Goal: Task Accomplishment & Management: Complete application form

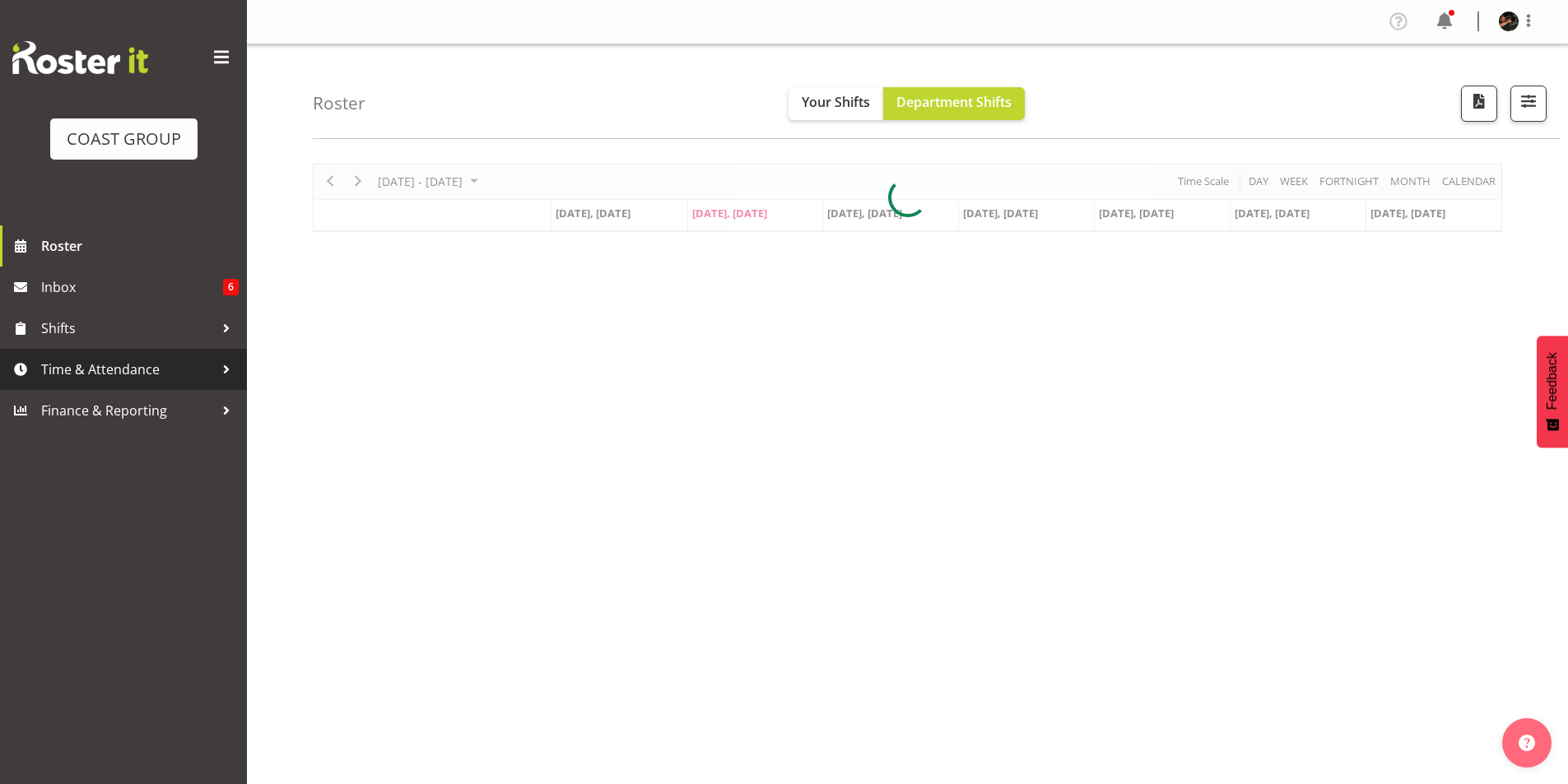
click at [97, 371] on span "Time & Attendance" at bounding box center [128, 369] width 173 height 24
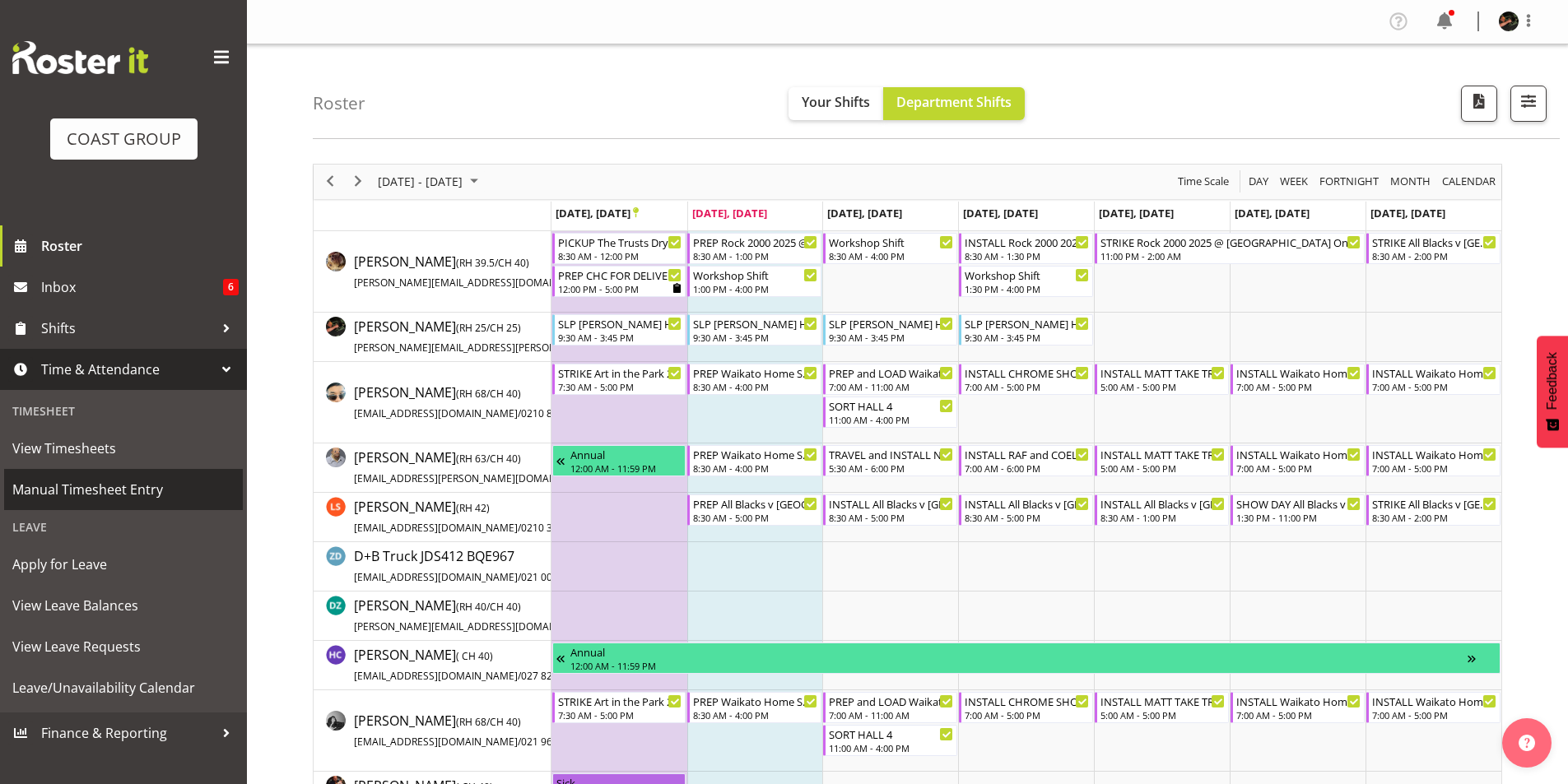
click at [103, 488] on span "Manual Timesheet Entry" at bounding box center [123, 489] width 223 height 24
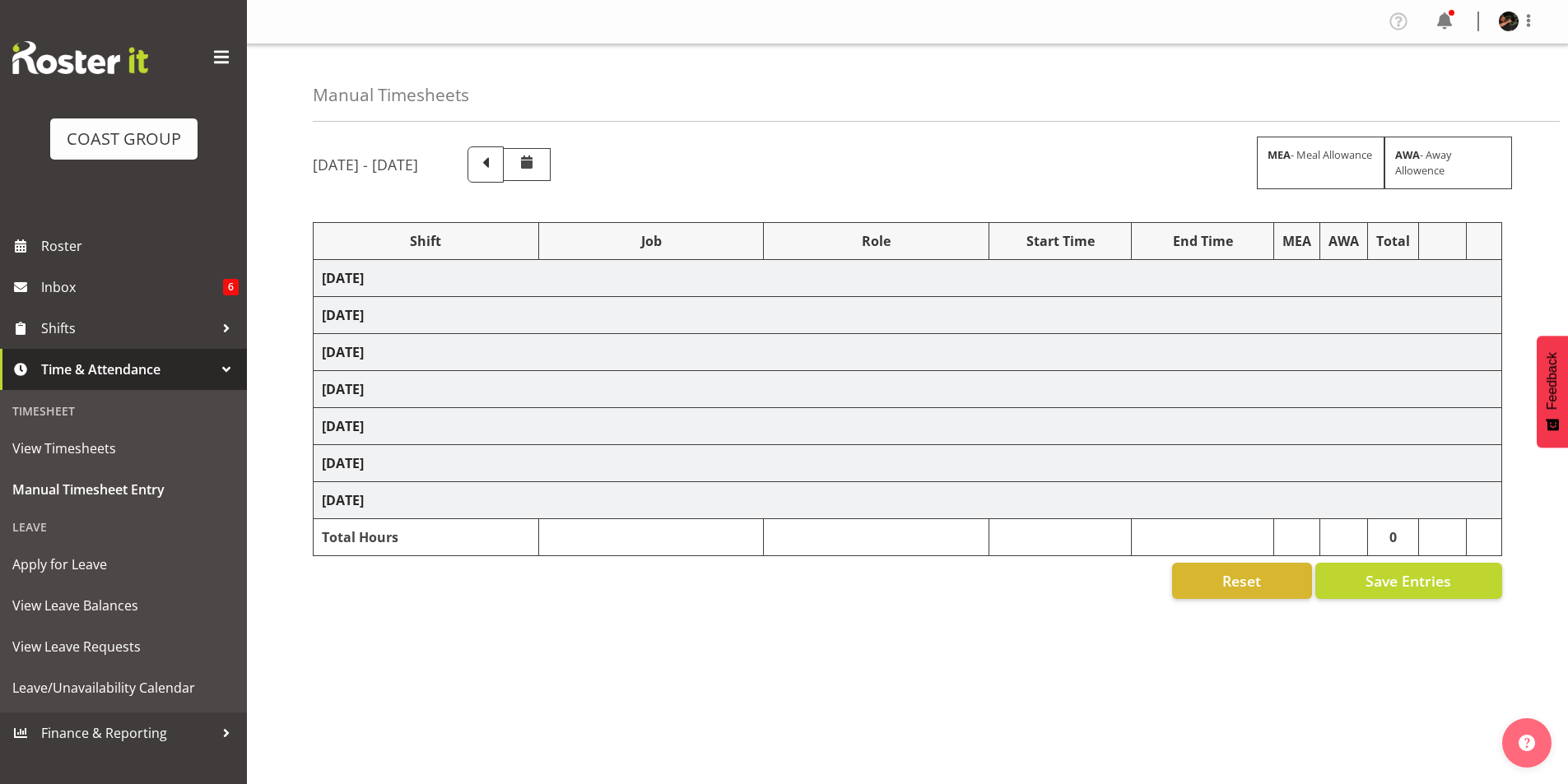
select select "70231"
select select "45"
select select "70231"
select select "45"
select select "70231"
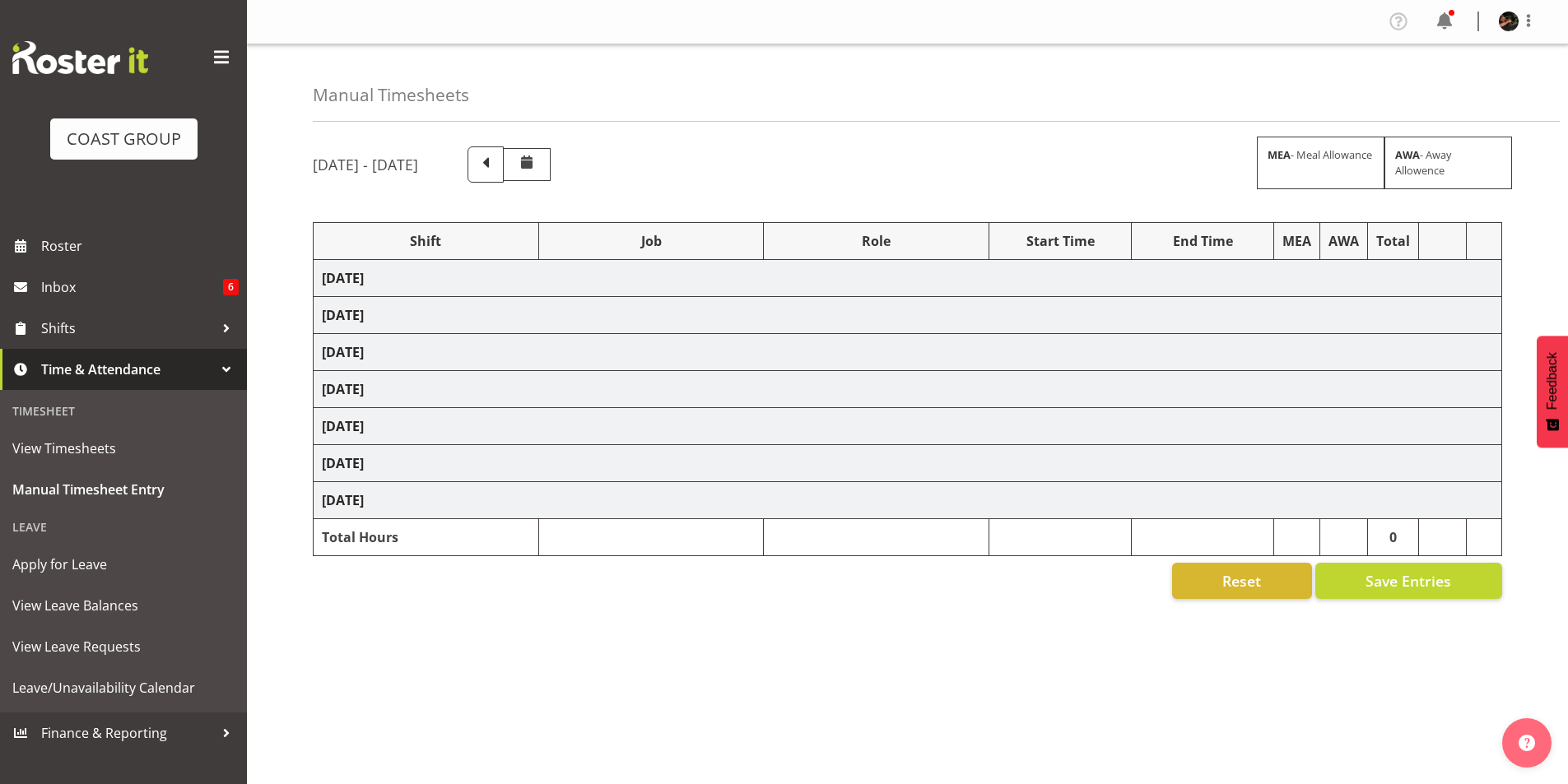
select select "45"
select select "70231"
select select "45"
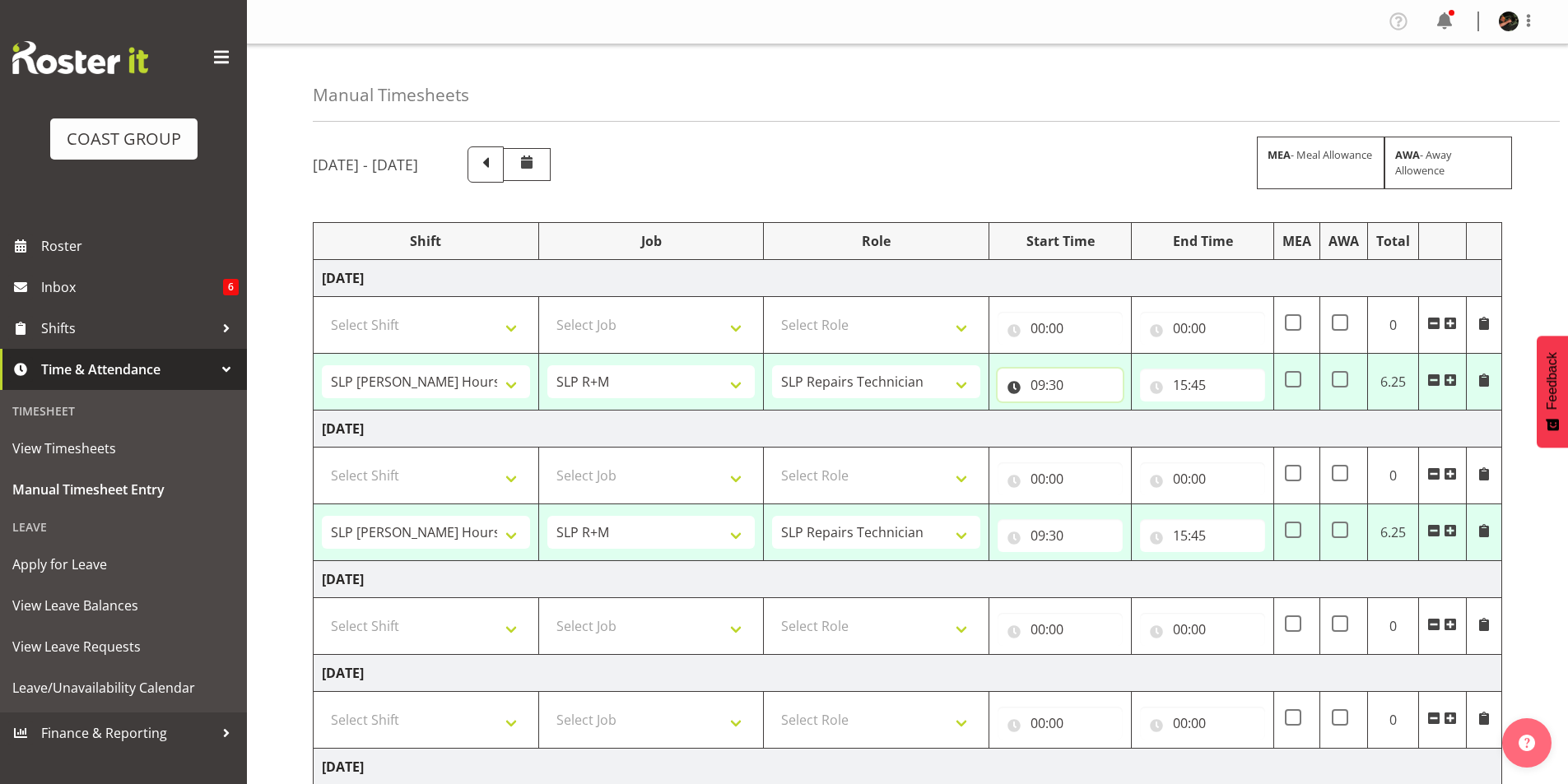
click at [1040, 390] on input "09:30" at bounding box center [1060, 385] width 125 height 33
click at [1103, 433] on select "00 01 02 03 04 05 06 07 08 09 10 11 12 13 14 15 16 17 18 19 20 21 22 23" at bounding box center [1110, 427] width 37 height 33
select select "8"
click at [1092, 411] on select "00 01 02 03 04 05 06 07 08 09 10 11 12 13 14 15 16 17 18 19 20 21 22 23" at bounding box center [1110, 427] width 37 height 33
type input "08:30"
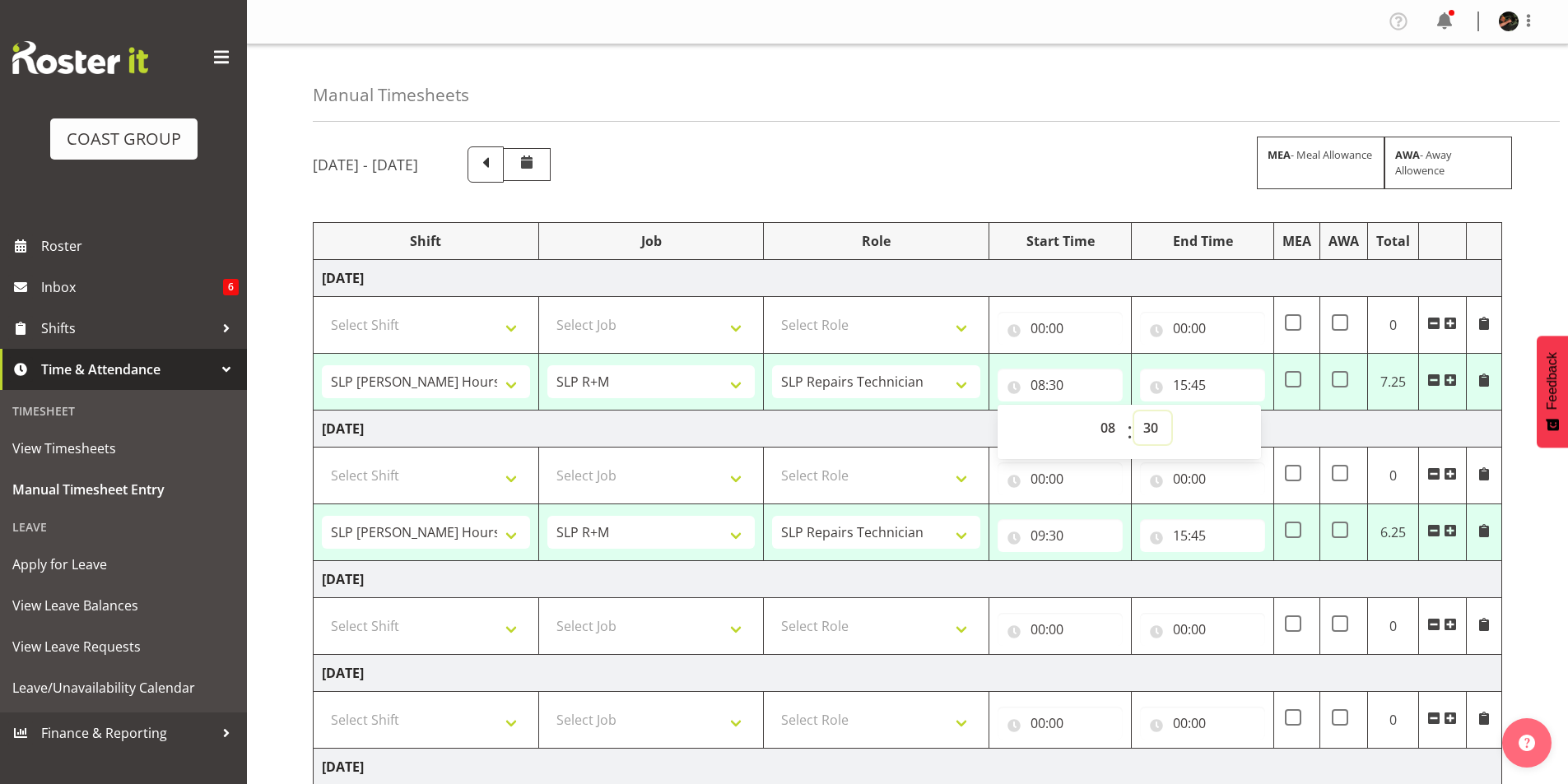
drag, startPoint x: 1155, startPoint y: 428, endPoint x: 1154, endPoint y: 416, distance: 12.0
click at [1155, 428] on select "00 01 02 03 04 05 06 07 08 09 10 11 12 13 14 15 16 17 18 19 20 21 22 23 24 25 2…" at bounding box center [1153, 427] width 37 height 33
select select "15"
click at [1135, 411] on select "00 01 02 03 04 05 06 07 08 09 10 11 12 13 14 15 16 17 18 19 20 21 22 23 24 25 2…" at bounding box center [1153, 427] width 37 height 33
type input "08:15"
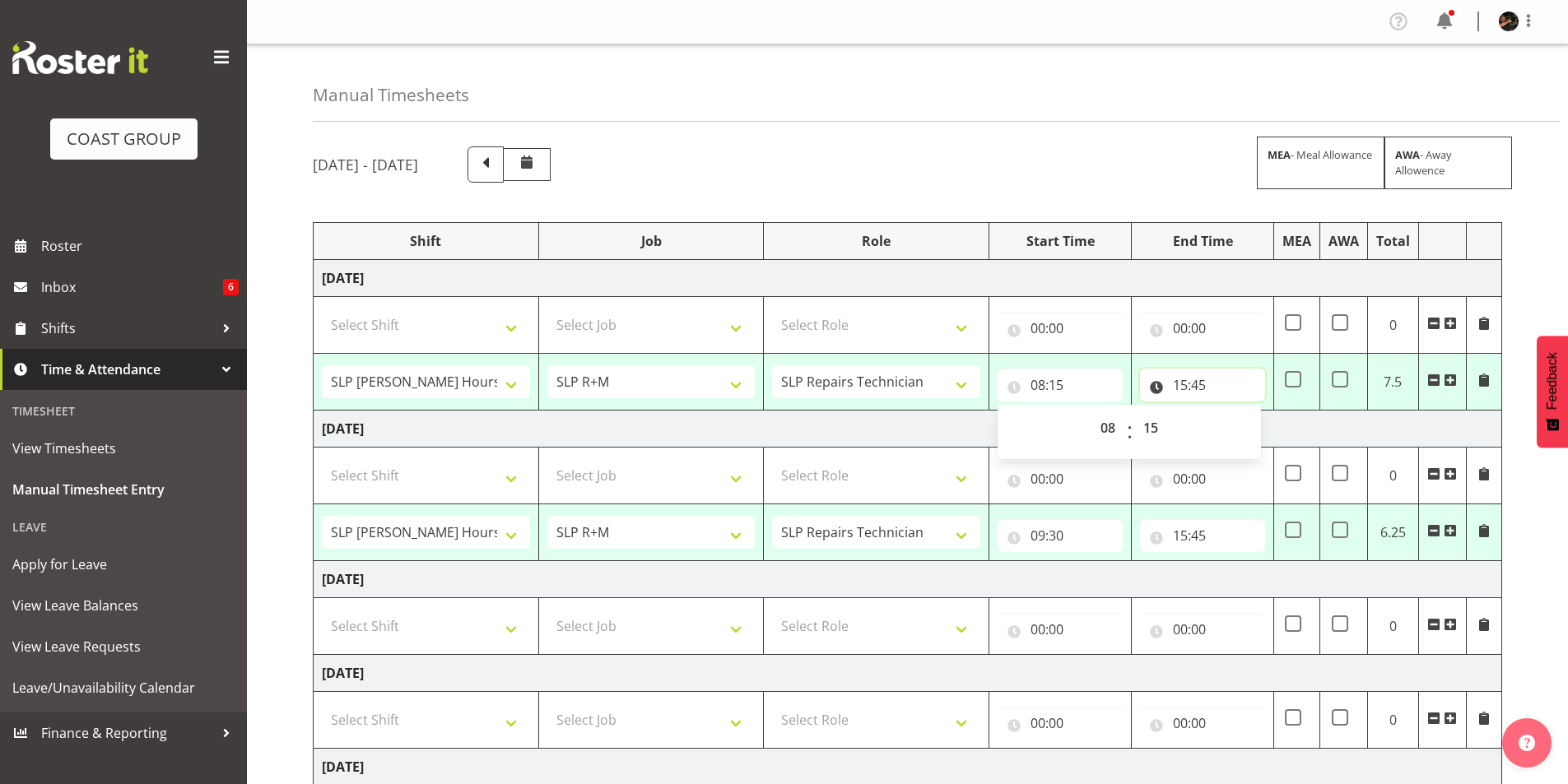
click at [1185, 386] on input "15:45" at bounding box center [1203, 385] width 125 height 33
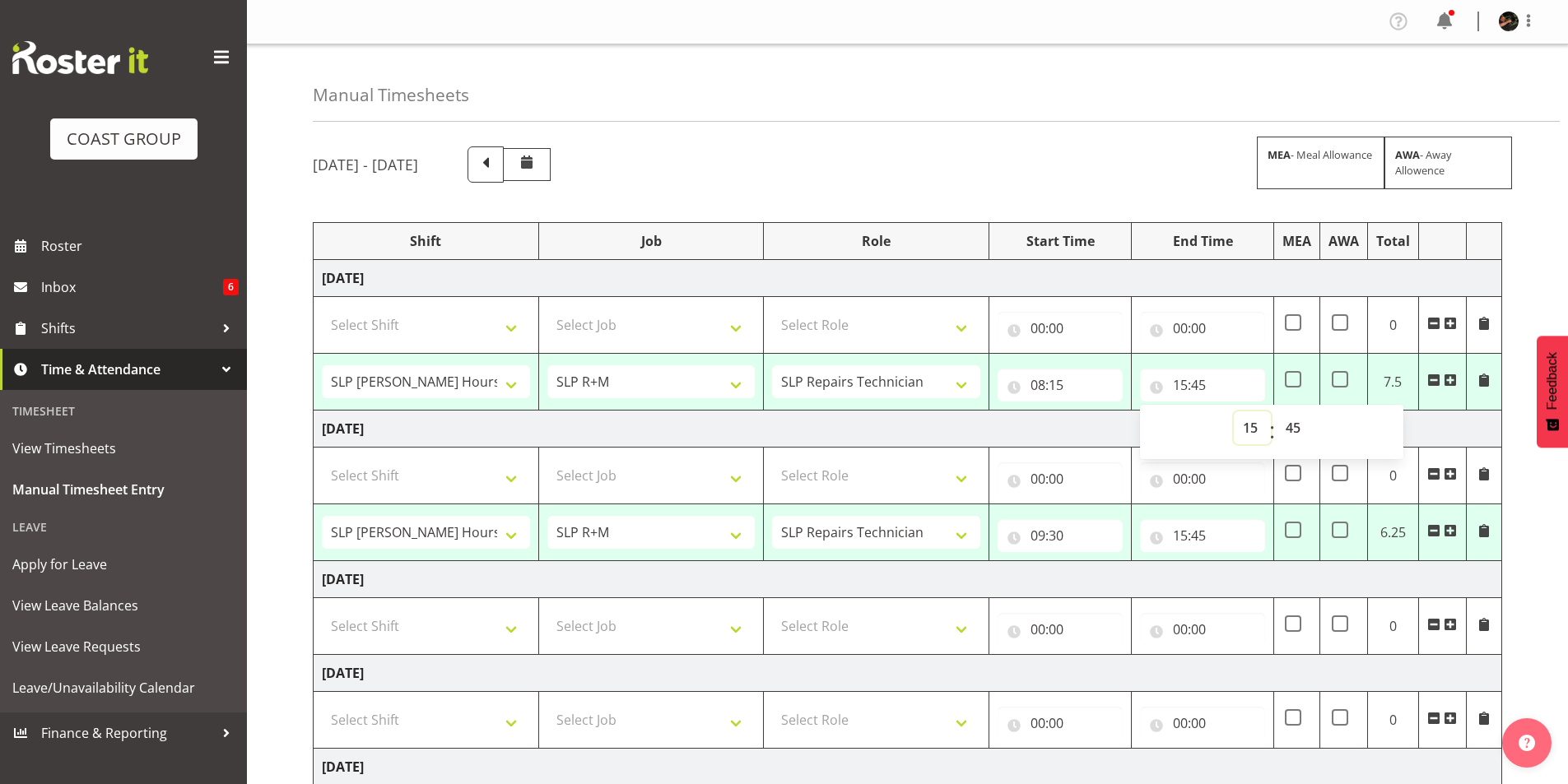
drag, startPoint x: 1249, startPoint y: 429, endPoint x: 1235, endPoint y: 427, distance: 14.1
click at [1249, 429] on select "00 01 02 03 04 05 06 07 08 09 10 11 12 13 14 15 16 17 18 19 20 21 22 23" at bounding box center [1252, 427] width 37 height 33
select select "14"
click at [1234, 411] on select "00 01 02 03 04 05 06 07 08 09 10 11 12 13 14 15 16 17 18 19 20 21 22 23" at bounding box center [1252, 427] width 37 height 33
type input "14:45"
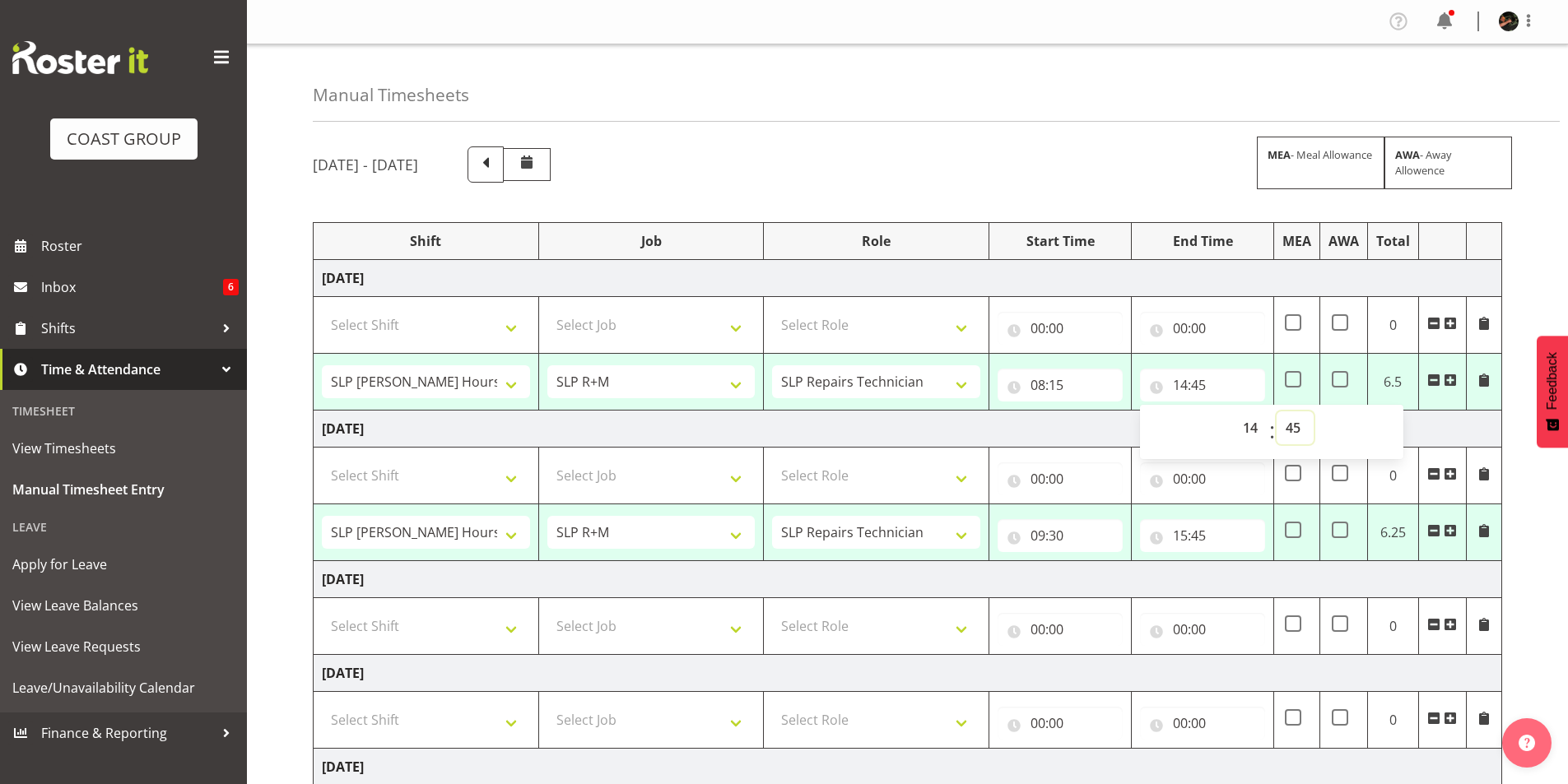
click at [1296, 428] on select "00 01 02 03 04 05 06 07 08 09 10 11 12 13 14 15 16 17 18 19 20 21 22 23 24 25 2…" at bounding box center [1295, 427] width 37 height 33
select select "30"
click at [1277, 411] on select "00 01 02 03 04 05 06 07 08 09 10 11 12 13 14 15 16 17 18 19 20 21 22 23 24 25 2…" at bounding box center [1295, 427] width 37 height 33
type input "14:30"
click at [1041, 536] on input "09:30" at bounding box center [1060, 535] width 125 height 33
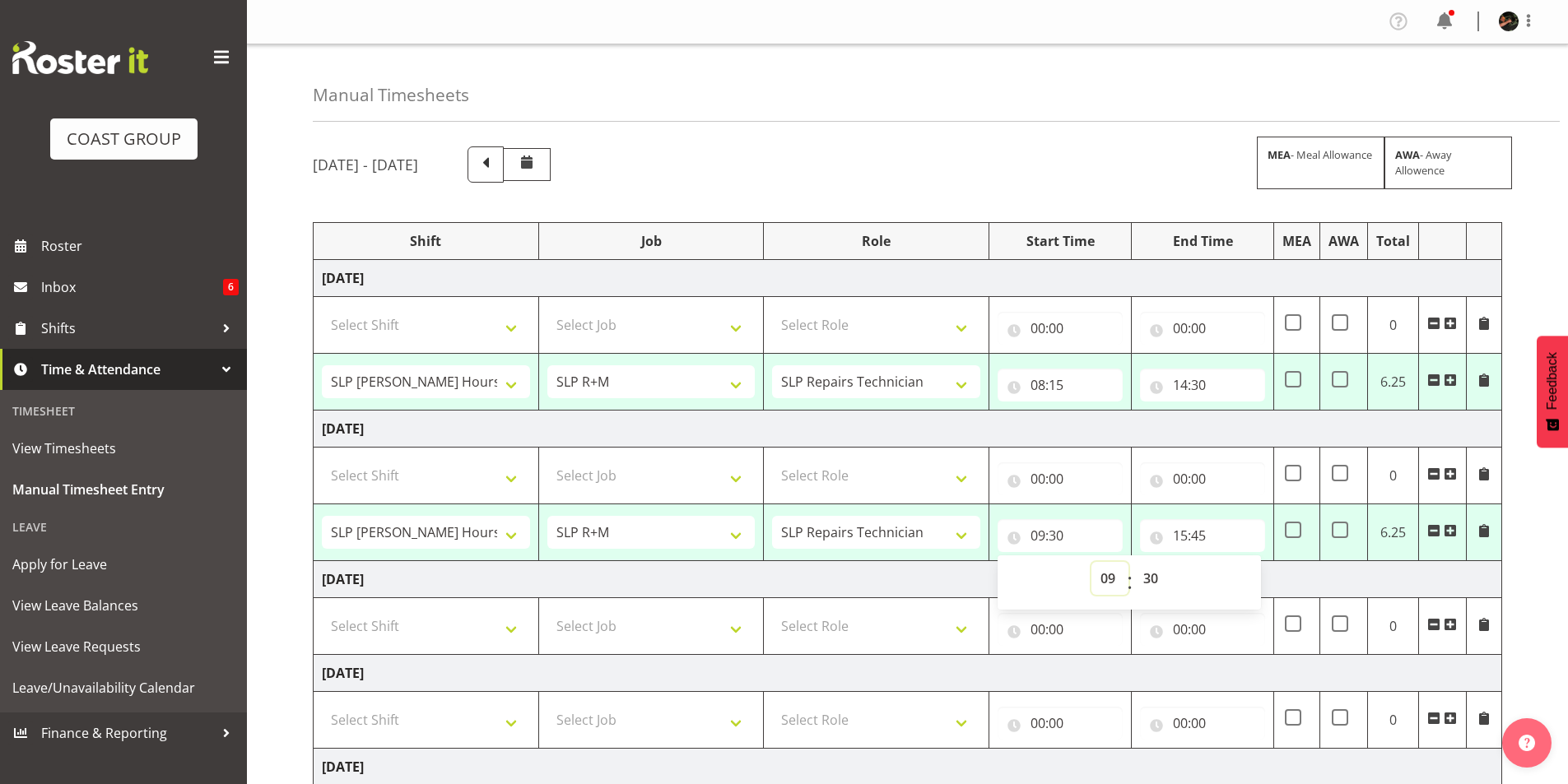
click at [1110, 574] on select "00 01 02 03 04 05 06 07 08 09 10 11 12 13 14 15 16 17 18 19 20 21 22 23" at bounding box center [1110, 578] width 37 height 33
select select "8"
click at [1092, 562] on select "00 01 02 03 04 05 06 07 08 09 10 11 12 13 14 15 16 17 18 19 20 21 22 23" at bounding box center [1110, 578] width 37 height 33
type input "08:30"
click at [1149, 575] on select "00 01 02 03 04 05 06 07 08 09 10 11 12 13 14 15 16 17 18 19 20 21 22 23 24 25 2…" at bounding box center [1153, 578] width 37 height 33
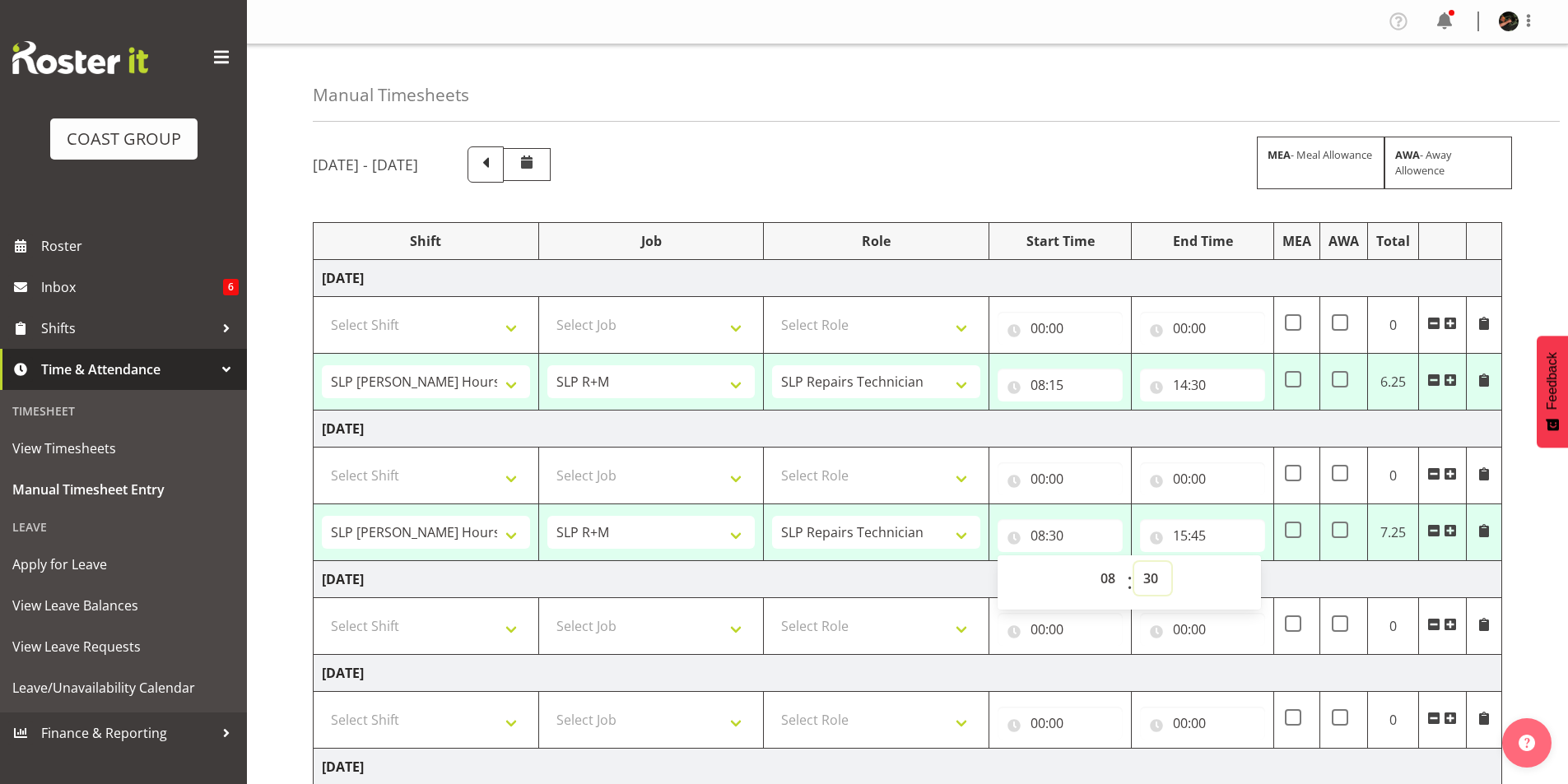
select select "15"
click at [1135, 562] on select "00 01 02 03 04 05 06 07 08 09 10 11 12 13 14 15 16 17 18 19 20 21 22 23 24 25 2…" at bounding box center [1153, 578] width 37 height 33
type input "08:15"
click at [1182, 534] on input "15:45" at bounding box center [1203, 535] width 125 height 33
click at [1251, 579] on select "00 01 02 03 04 05 06 07 08 09 10 11 12 13 14 15 16 17 18 19 20 21 22 23" at bounding box center [1252, 578] width 37 height 33
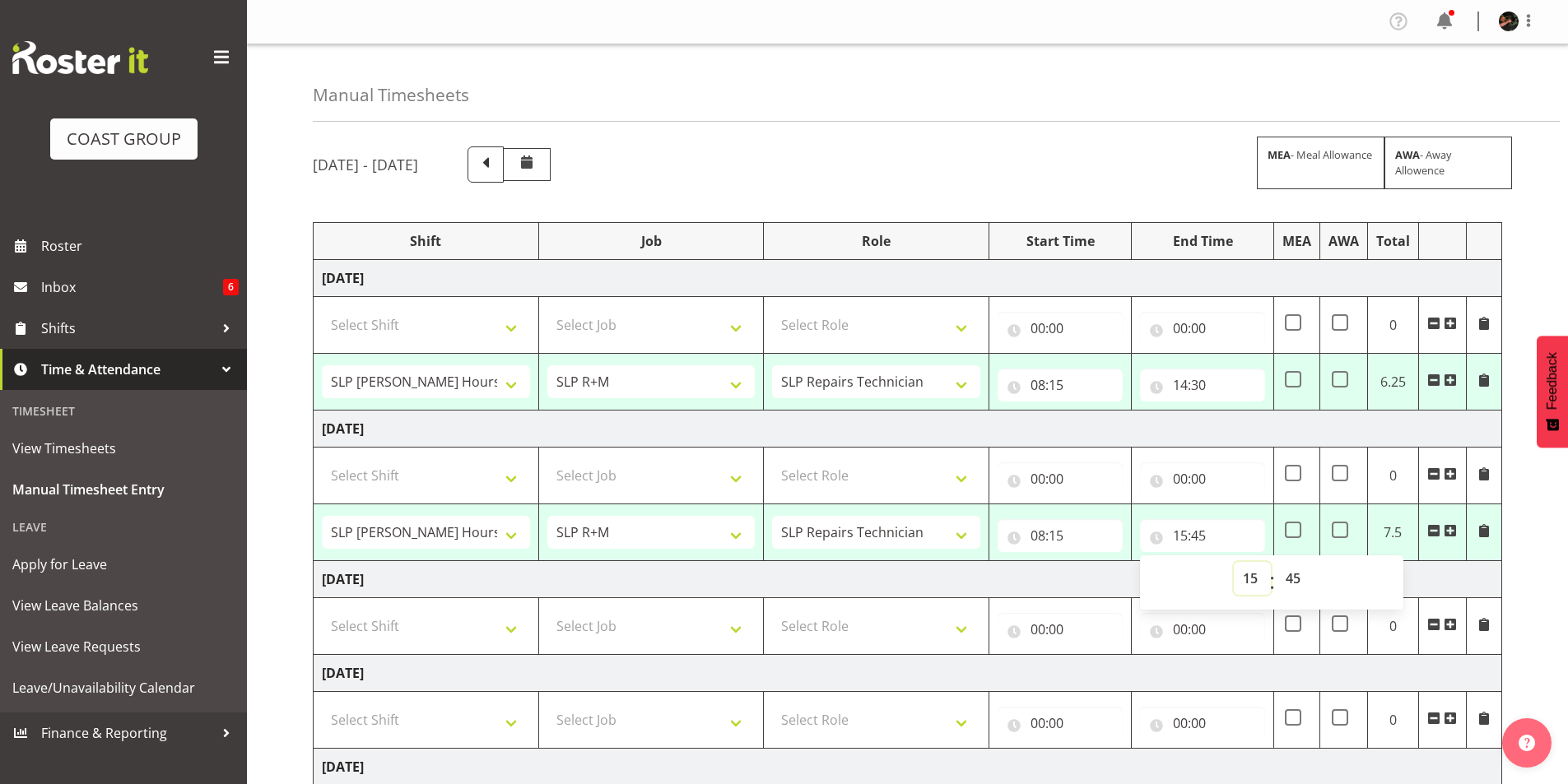
select select "14"
click at [1234, 562] on select "00 01 02 03 04 05 06 07 08 09 10 11 12 13 14 15 16 17 18 19 20 21 22 23" at bounding box center [1252, 578] width 37 height 33
type input "14:45"
click at [1301, 576] on select "00 01 02 03 04 05 06 07 08 09 10 11 12 13 14 15 16 17 18 19 20 21 22 23 24 25 2…" at bounding box center [1295, 578] width 37 height 33
select select "15"
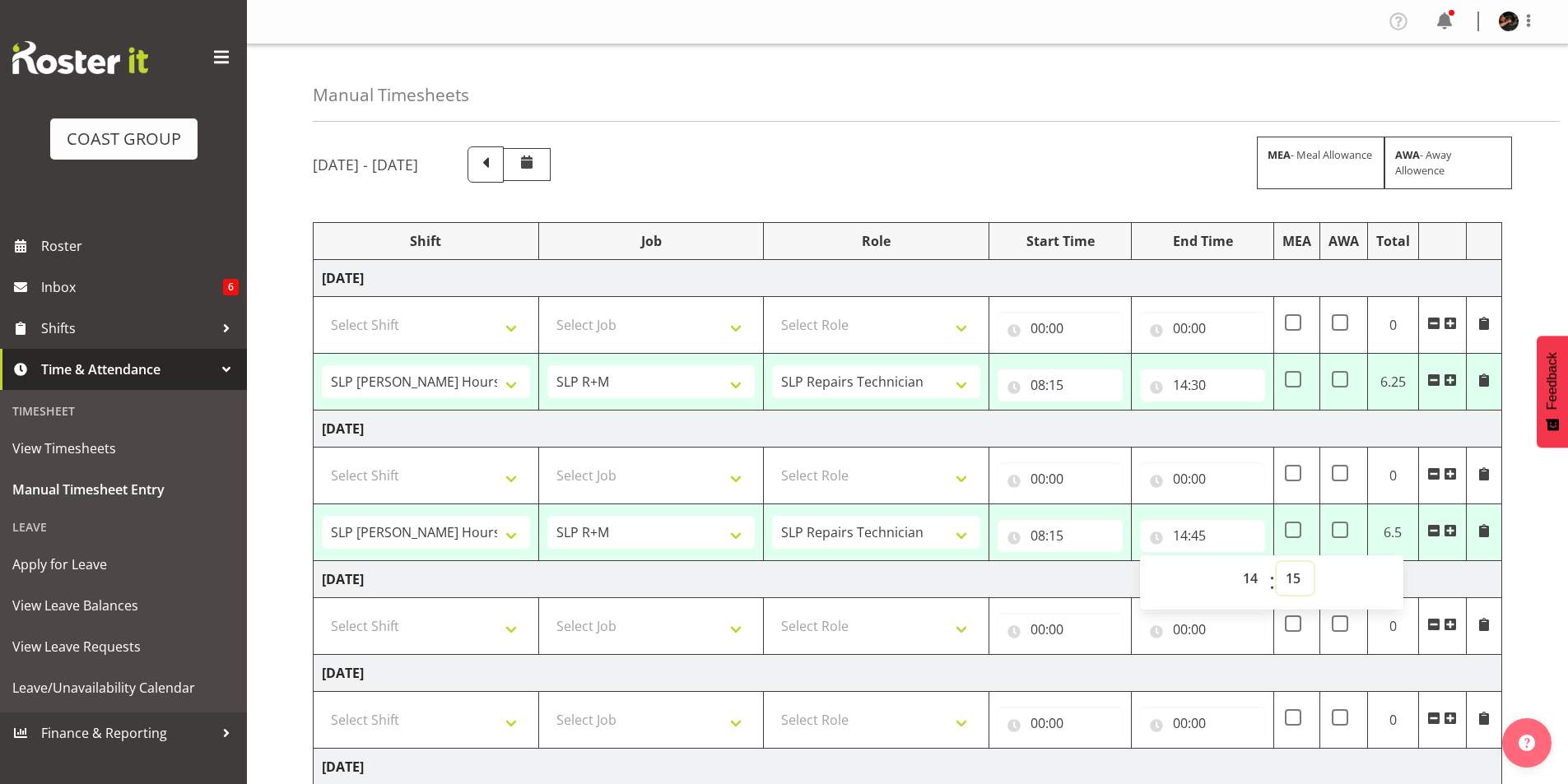
click at [1277, 562] on select "00 01 02 03 04 05 06 07 08 09 10 11 12 13 14 15 16 17 18 19 20 21 22 23 24 25 2…" at bounding box center [1295, 578] width 37 height 33
type input "14:15"
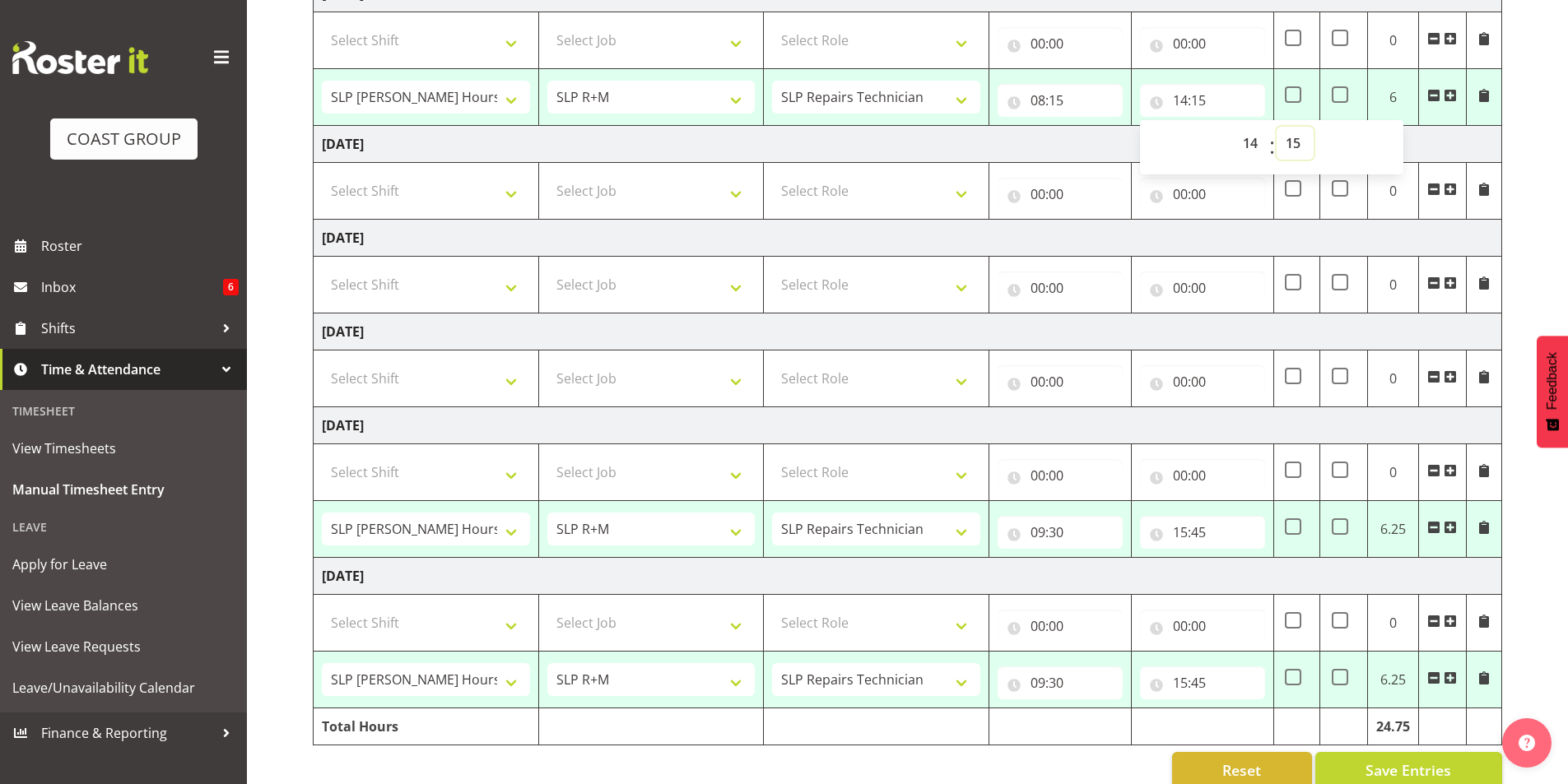
scroll to position [464, 0]
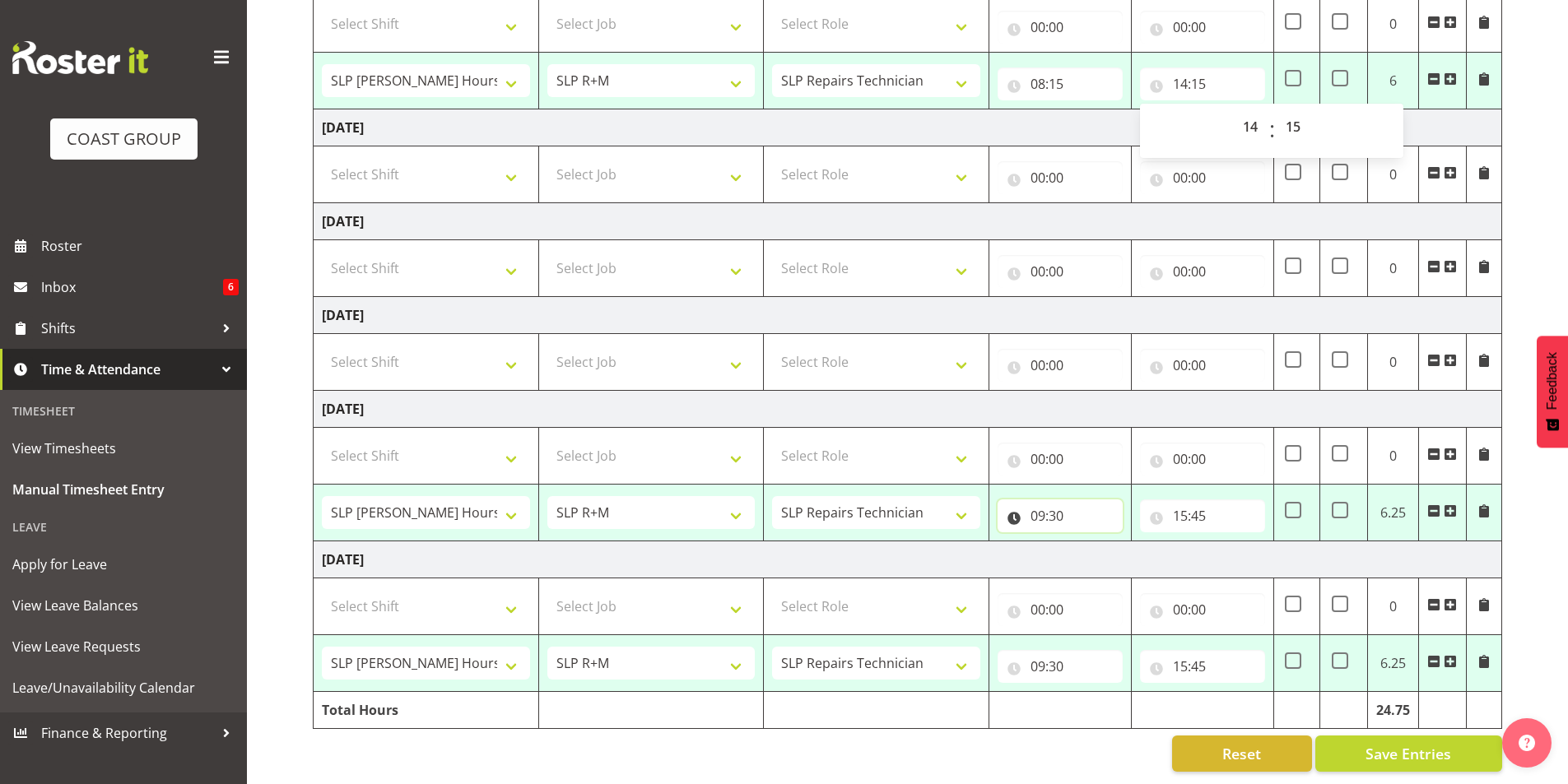
click at [1038, 508] on input "09:30" at bounding box center [1060, 515] width 125 height 33
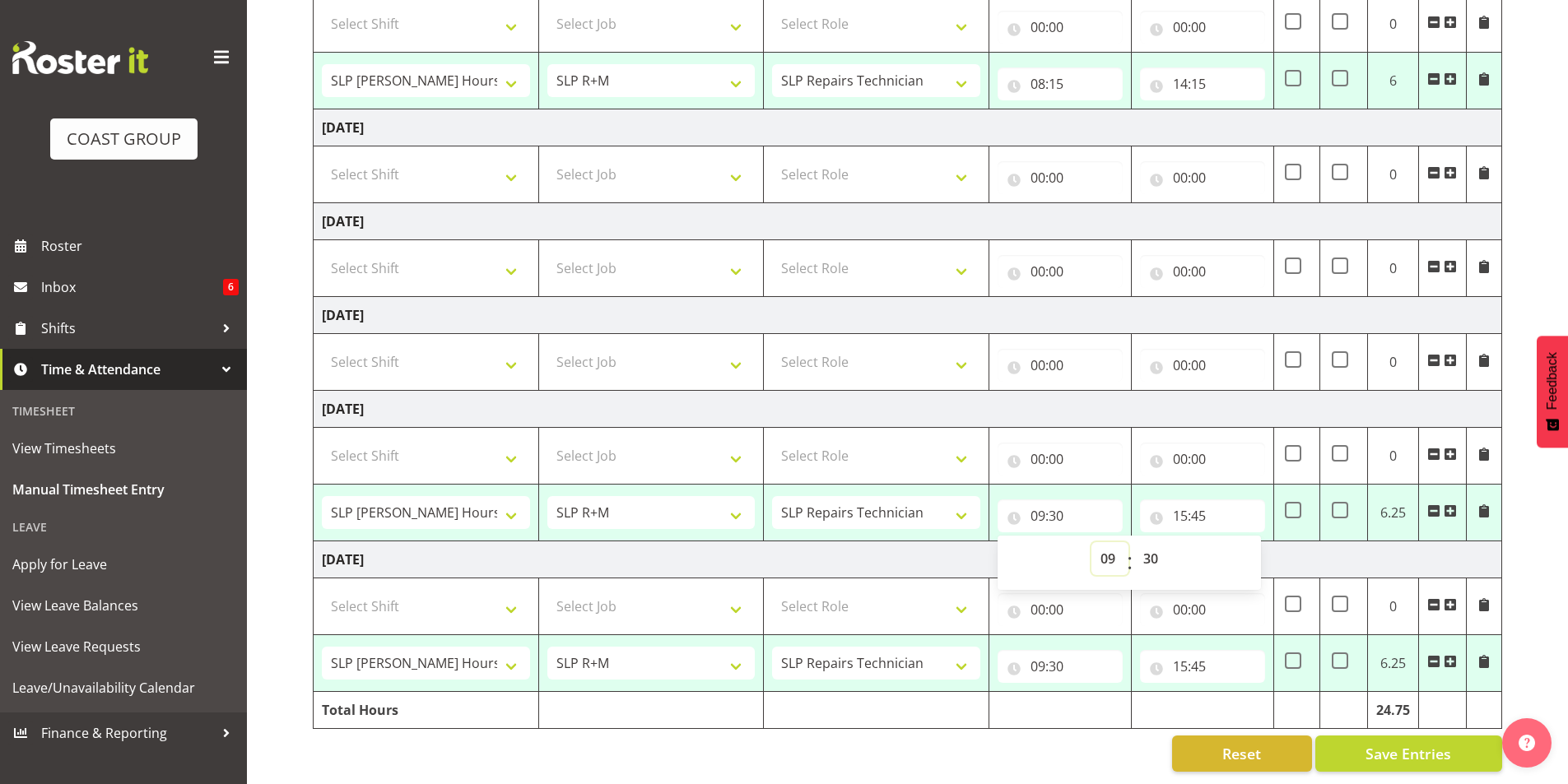
click at [1110, 548] on select "00 01 02 03 04 05 06 07 08 09 10 11 12 13 14 15 16 17 18 19 20 21 22 23" at bounding box center [1110, 559] width 37 height 33
select select "8"
click at [1092, 543] on select "00 01 02 03 04 05 06 07 08 09 10 11 12 13 14 15 16 17 18 19 20 21 22 23" at bounding box center [1110, 559] width 37 height 33
type input "08:30"
click at [1153, 546] on select "00 01 02 03 04 05 06 07 08 09 10 11 12 13 14 15 16 17 18 19 20 21 22 23 24 25 2…" at bounding box center [1153, 559] width 37 height 33
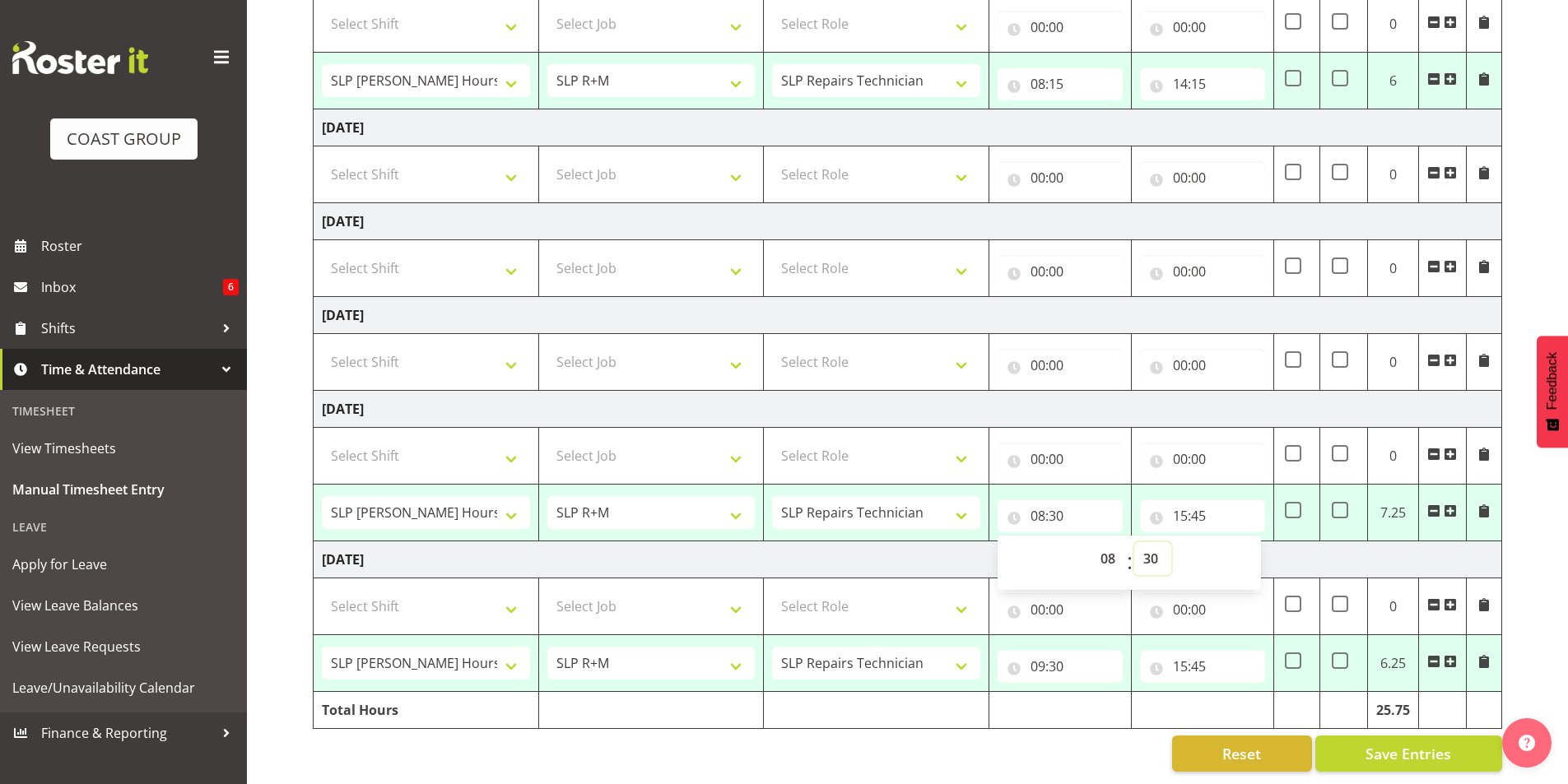
select select "15"
click at [1135, 543] on select "00 01 02 03 04 05 06 07 08 09 10 11 12 13 14 15 16 17 18 19 20 21 22 23 24 25 2…" at bounding box center [1153, 559] width 37 height 33
type input "08:15"
click at [1178, 501] on input "15:45" at bounding box center [1203, 515] width 125 height 33
click at [1250, 548] on select "00 01 02 03 04 05 06 07 08 09 10 11 12 13 14 15 16 17 18 19 20 21 22 23" at bounding box center [1252, 559] width 37 height 33
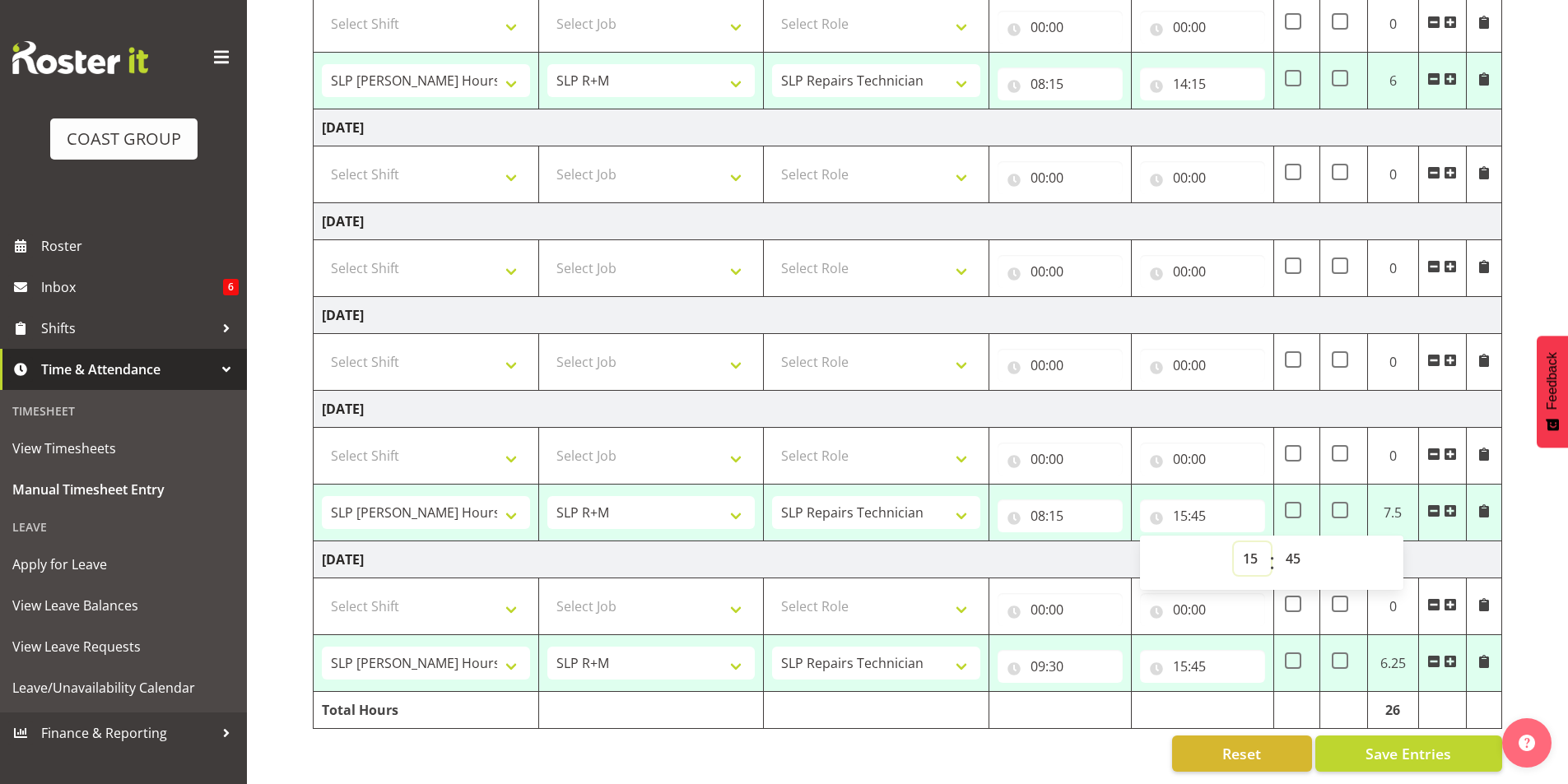
select select "14"
click at [1234, 543] on select "00 01 02 03 04 05 06 07 08 09 10 11 12 13 14 15 16 17 18 19 20 21 22 23" at bounding box center [1252, 559] width 37 height 33
type input "14:45"
click at [1292, 548] on select "00 01 02 03 04 05 06 07 08 09 10 11 12 13 14 15 16 17 18 19 20 21 22 23 24 25 2…" at bounding box center [1295, 559] width 37 height 33
select select "30"
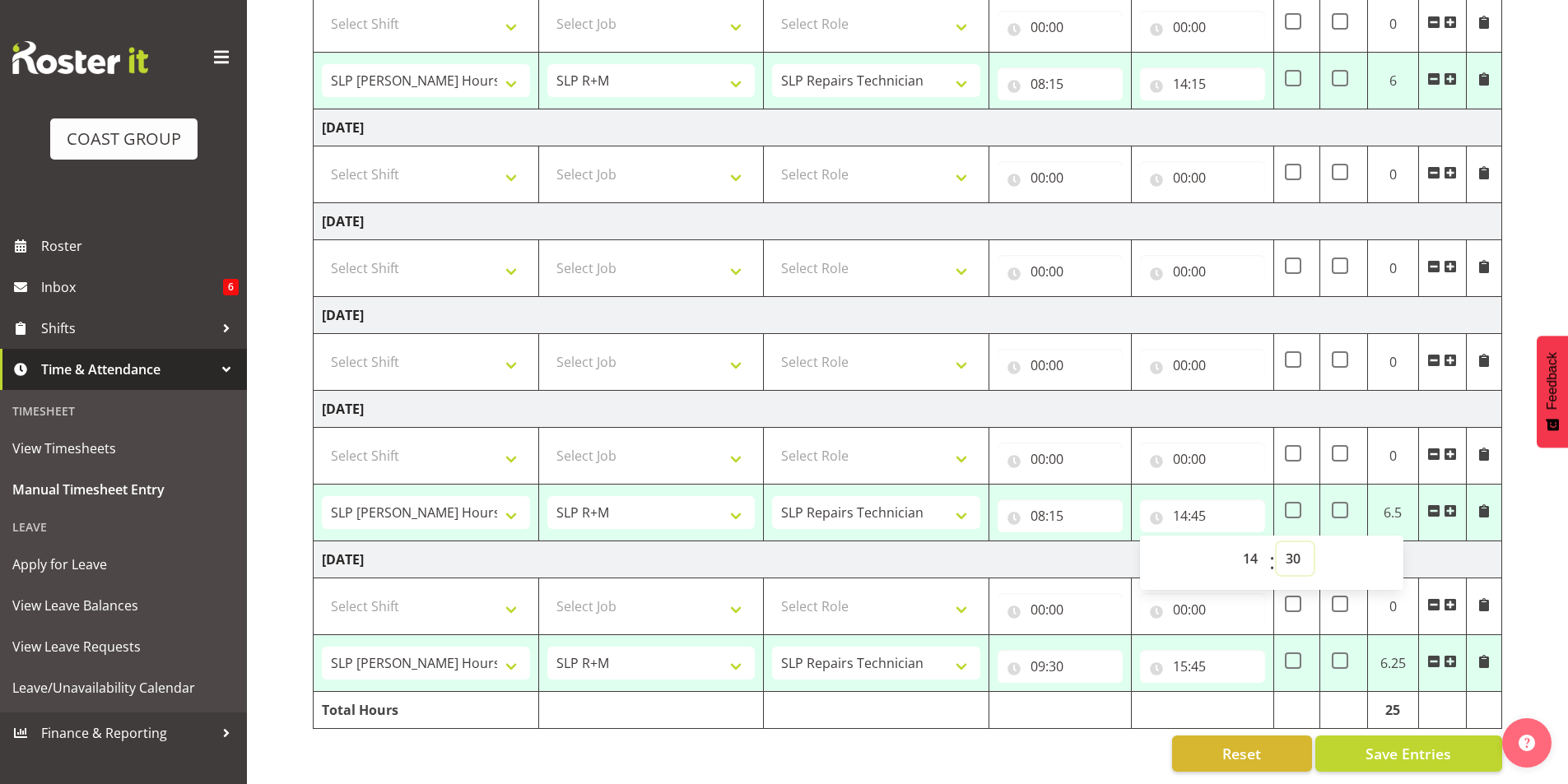
click at [1277, 543] on select "00 01 02 03 04 05 06 07 08 09 10 11 12 13 14 15 16 17 18 19 20 21 22 23 24 25 2…" at bounding box center [1295, 559] width 37 height 33
type input "14:30"
click at [1042, 656] on input "09:30" at bounding box center [1060, 666] width 125 height 33
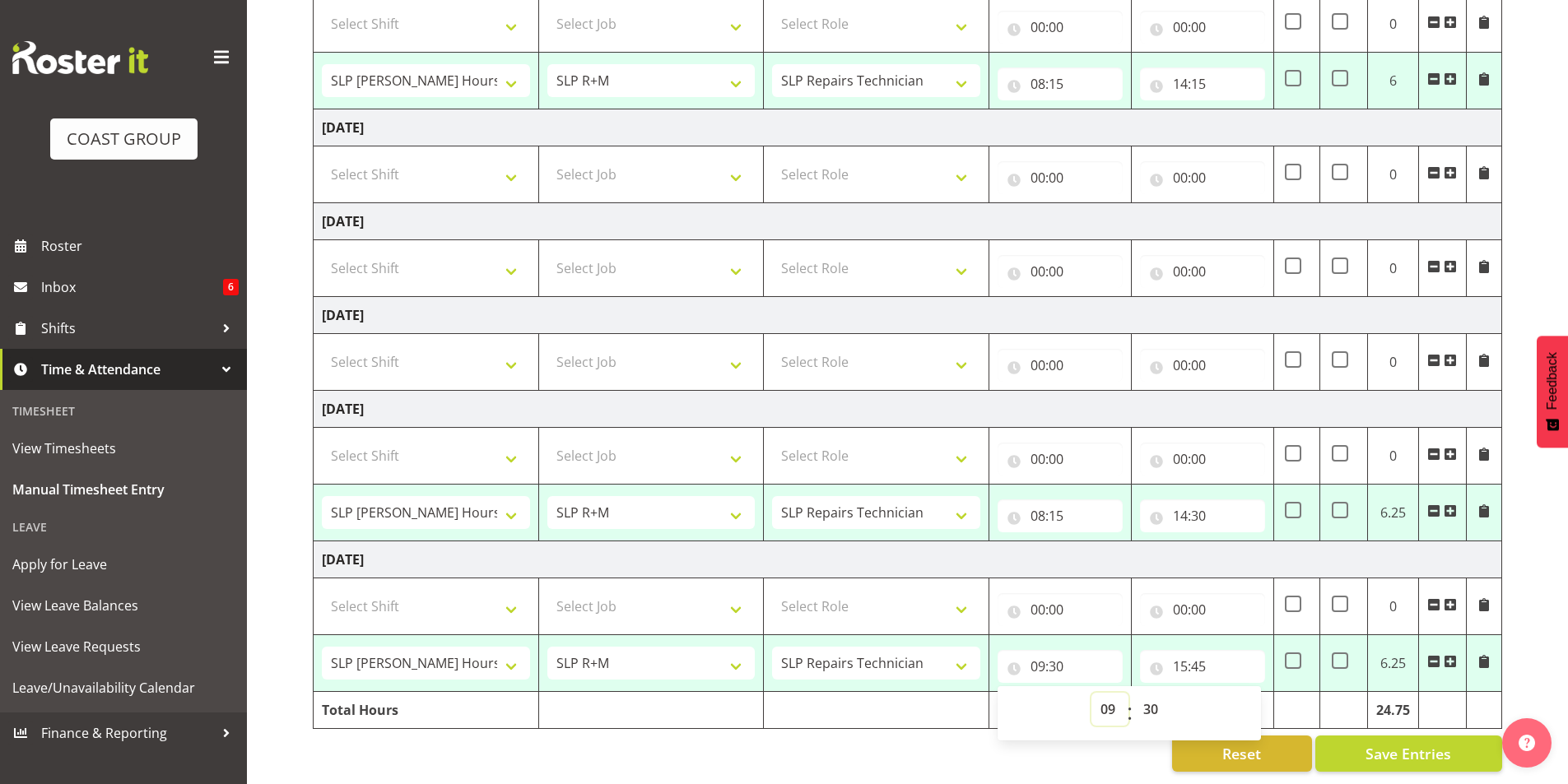
click at [1105, 699] on select "00 01 02 03 04 05 06 07 08 09 10 11 12 13 14 15 16 17 18 19 20 21 22 23" at bounding box center [1110, 709] width 37 height 33
select select "8"
click at [1092, 693] on select "00 01 02 03 04 05 06 07 08 09 10 11 12 13 14 15 16 17 18 19 20 21 22 23" at bounding box center [1110, 709] width 37 height 33
type input "08:30"
click at [1151, 697] on select "00 01 02 03 04 05 06 07 08 09 10 11 12 13 14 15 16 17 18 19 20 21 22 23 24 25 2…" at bounding box center [1153, 709] width 37 height 33
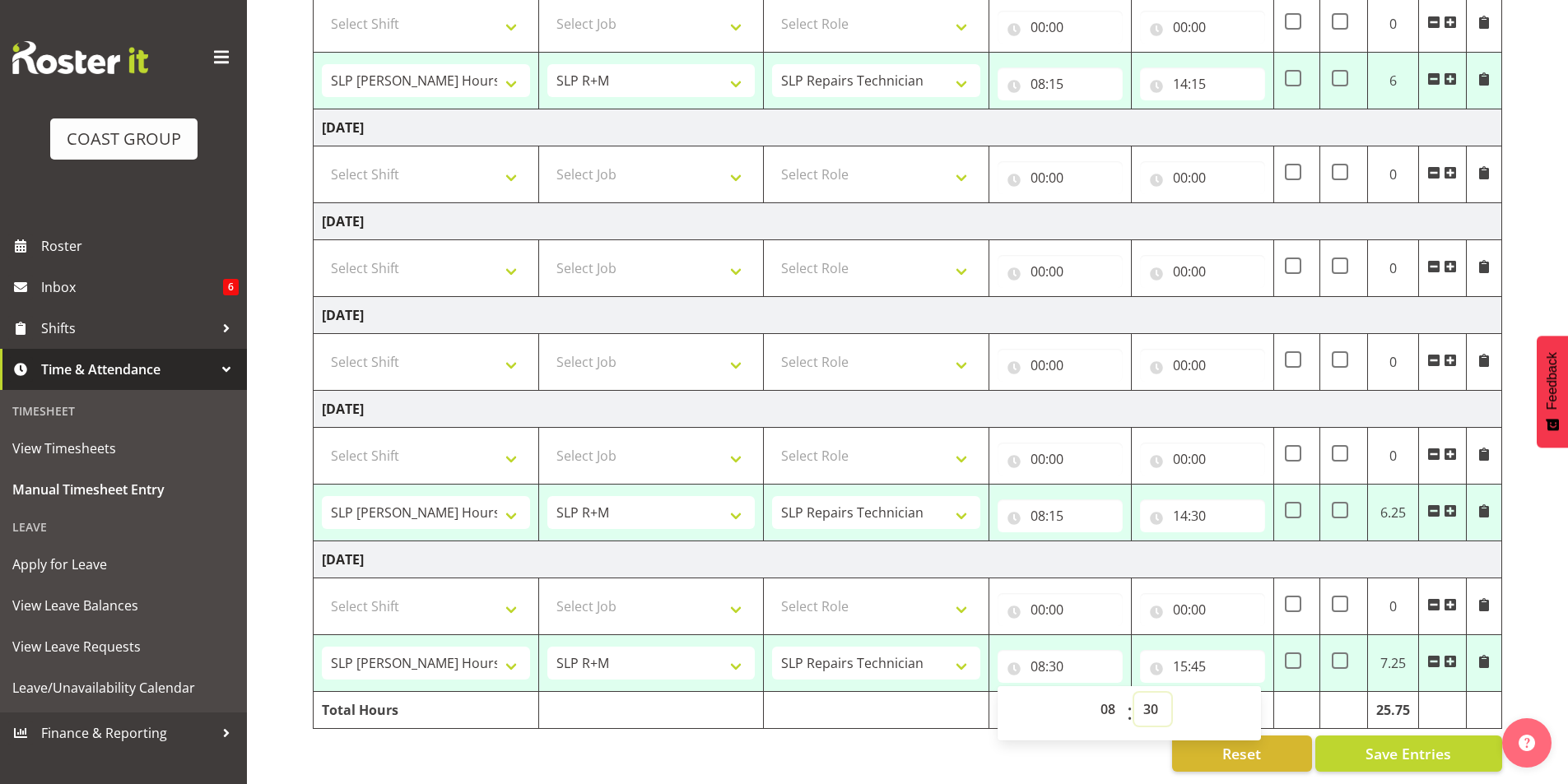
select select "15"
click at [1135, 693] on select "00 01 02 03 04 05 06 07 08 09 10 11 12 13 14 15 16 17 18 19 20 21 22 23 24 25 2…" at bounding box center [1153, 709] width 37 height 33
type input "08:15"
click at [1182, 653] on input "15:45" at bounding box center [1203, 666] width 125 height 33
click at [1250, 697] on select "00 01 02 03 04 05 06 07 08 09 10 11 12 13 14 15 16 17 18 19 20 21 22 23" at bounding box center [1252, 709] width 37 height 33
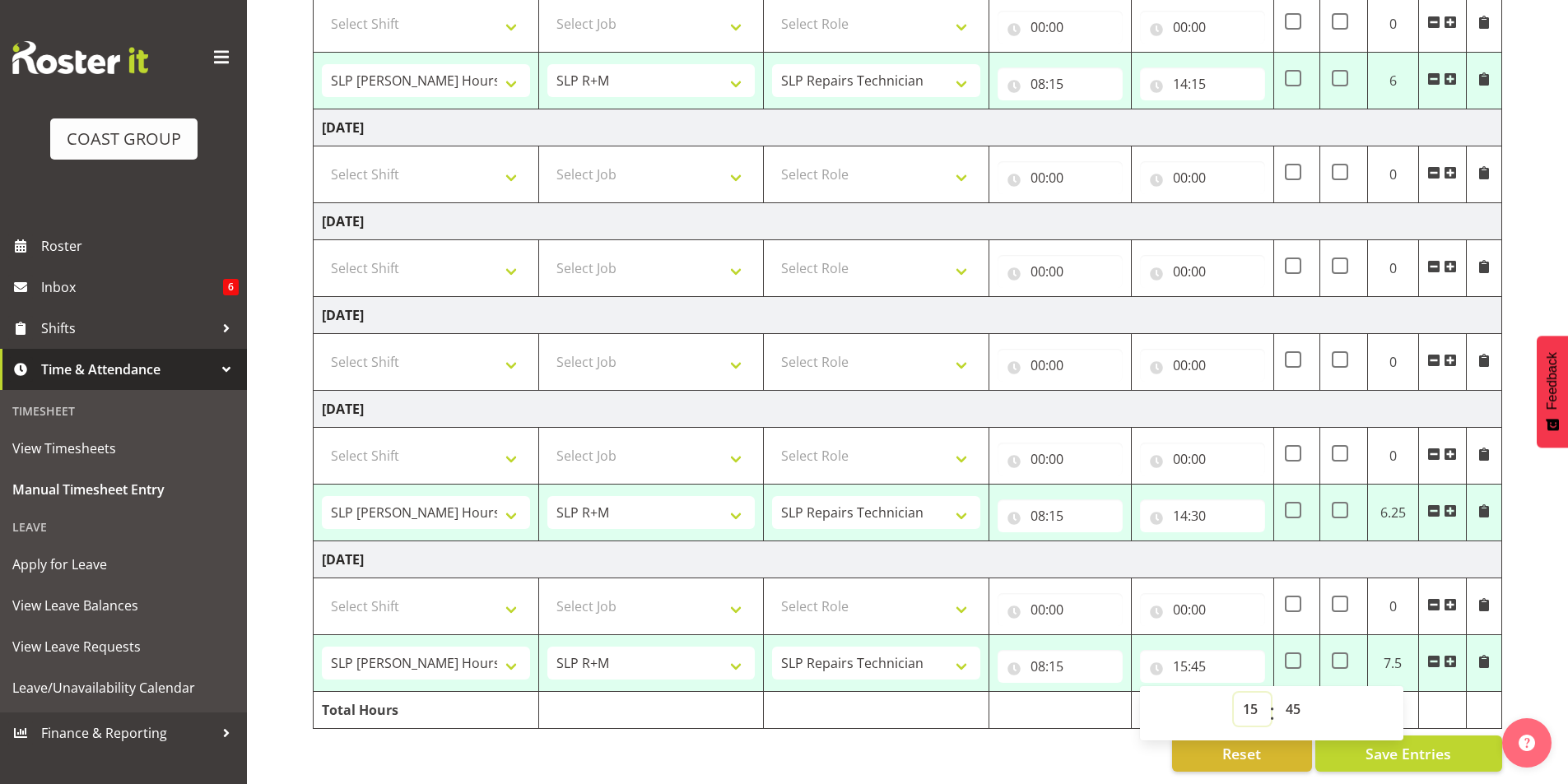
select select "14"
click at [1234, 693] on select "00 01 02 03 04 05 06 07 08 09 10 11 12 13 14 15 16 17 18 19 20 21 22 23" at bounding box center [1252, 709] width 37 height 33
type input "14:45"
click at [1294, 695] on select "00 01 02 03 04 05 06 07 08 09 10 11 12 13 14 15 16 17 18 19 20 21 22 23 24 25 2…" at bounding box center [1295, 709] width 37 height 33
click at [1082, 693] on td at bounding box center [1061, 710] width 143 height 37
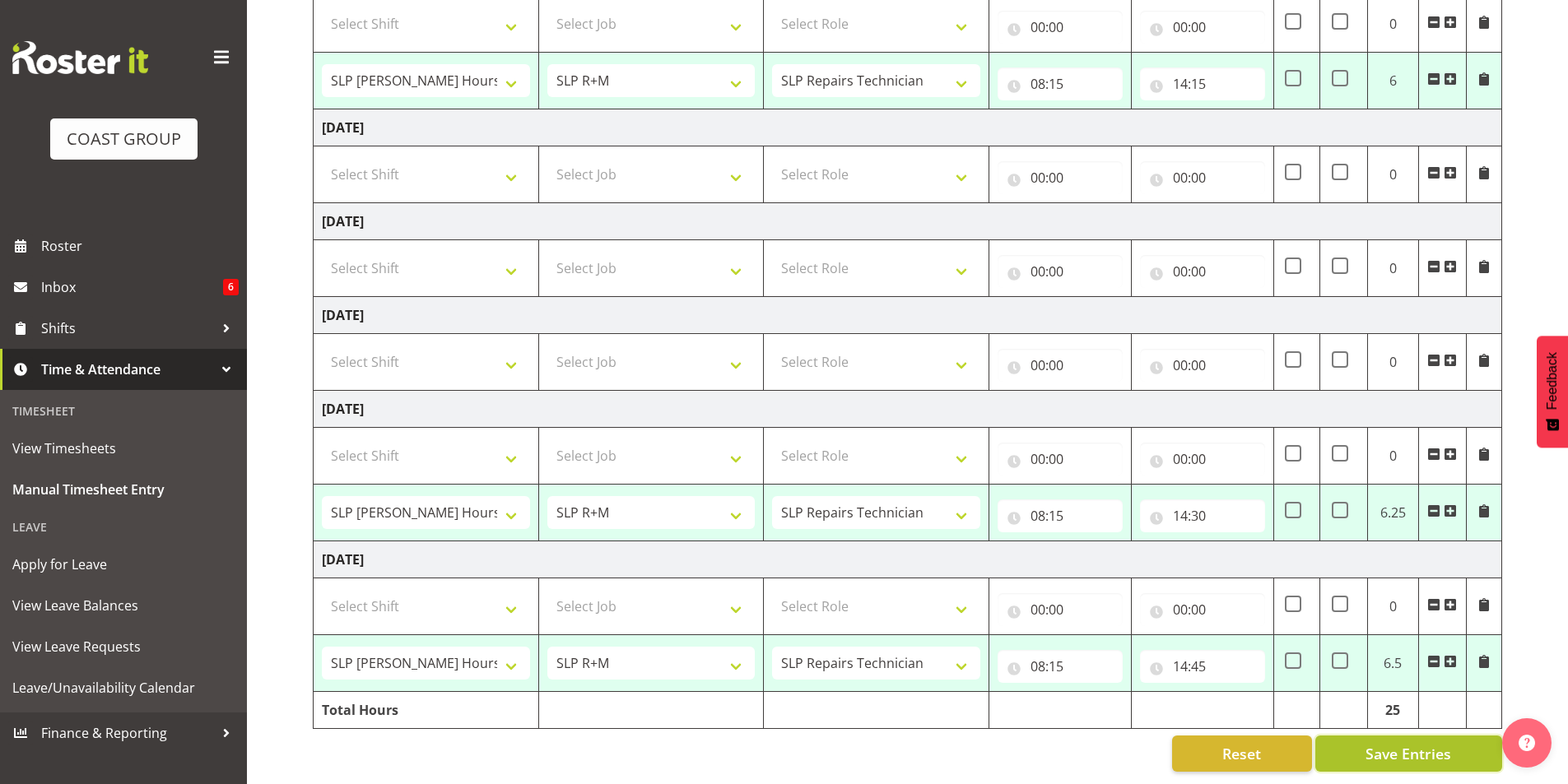
click at [1405, 743] on span "Save Entries" at bounding box center [1408, 753] width 85 height 22
select select "70231"
select select "45"
type input "08:15"
type input "14:30"
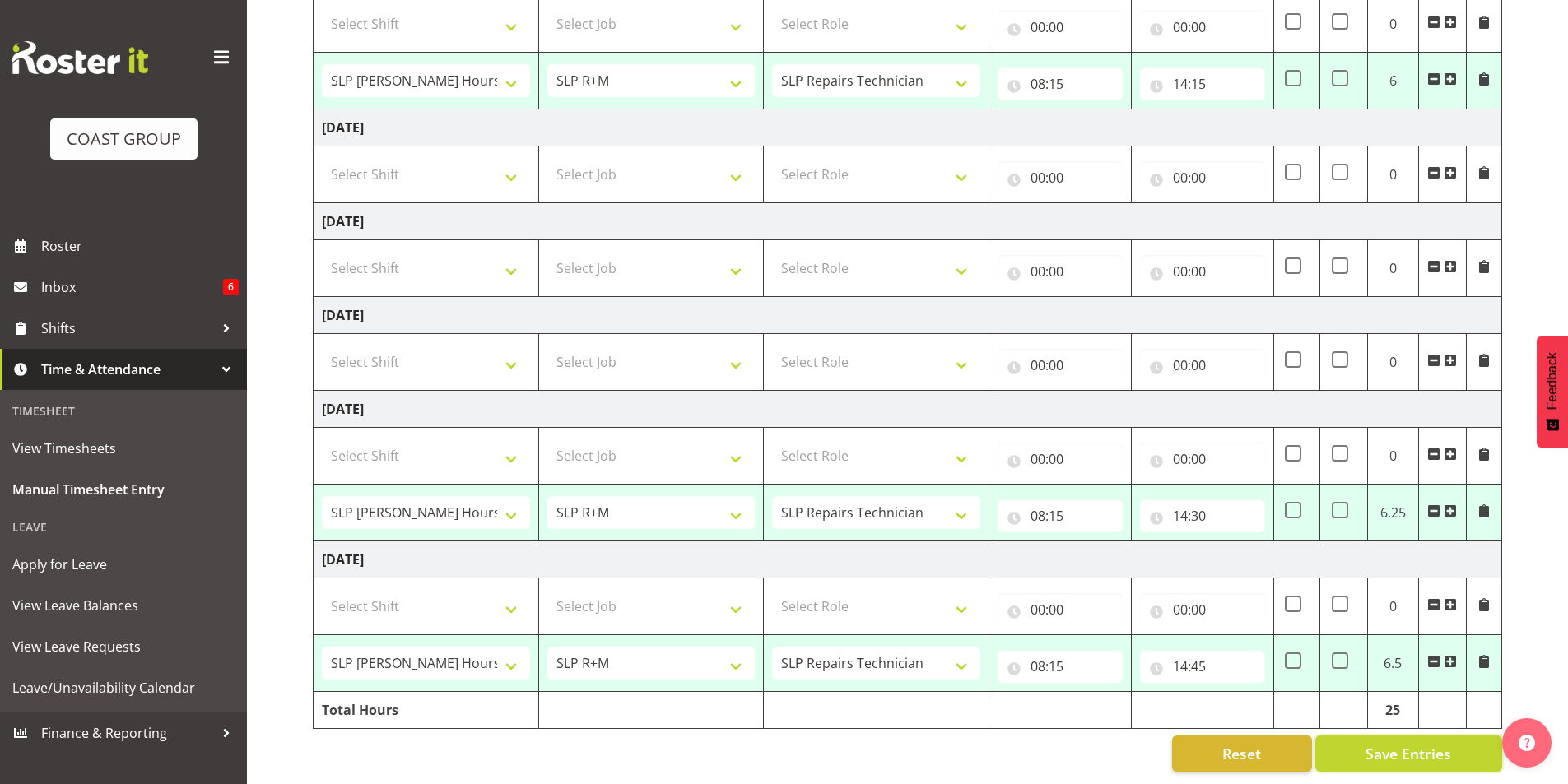
select select "70231"
select select "45"
type input "08:15"
type input "14:15"
select select "70231"
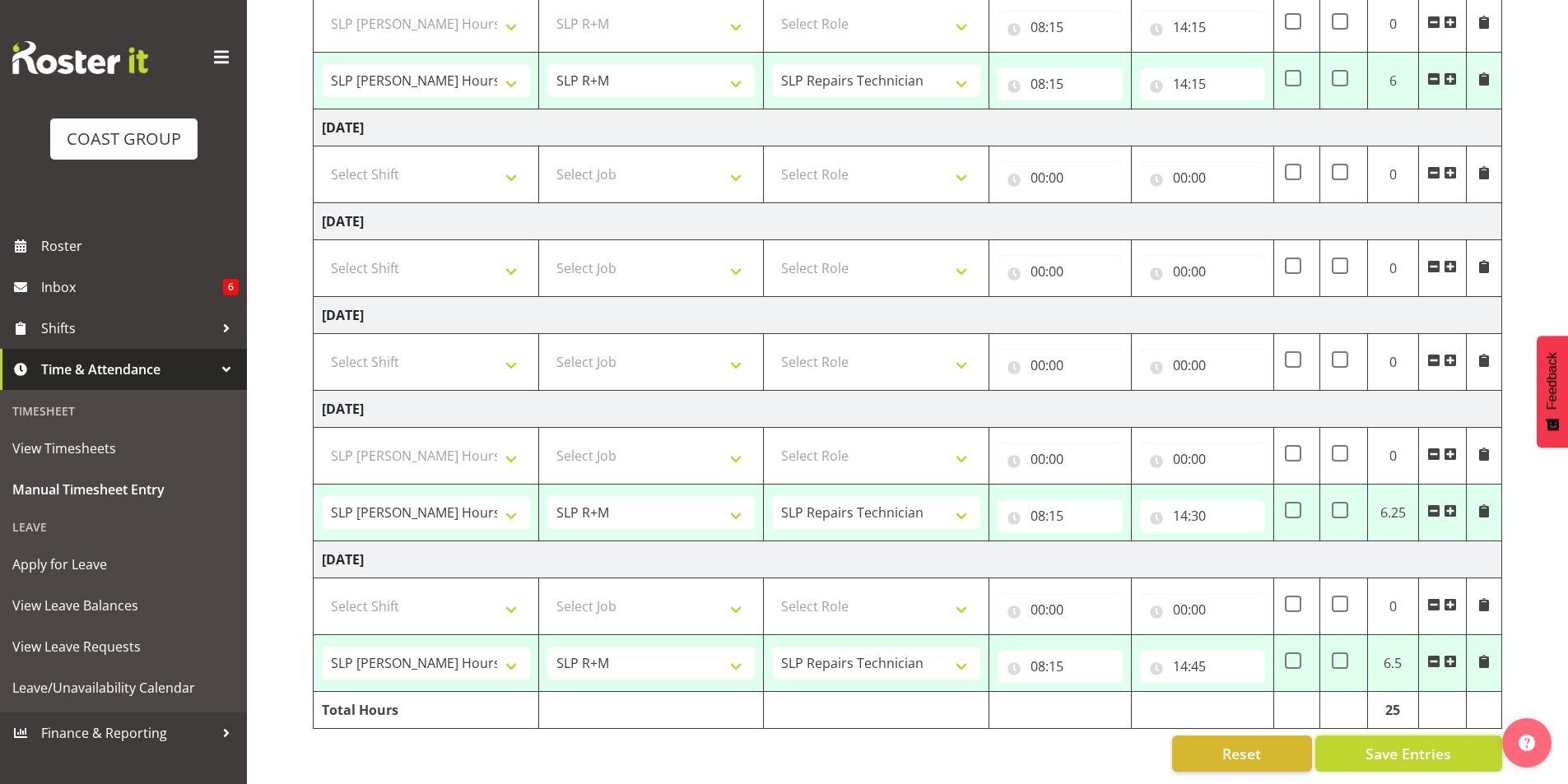
select select "45"
type input "08:15"
type input "14:30"
select select "70231"
select select "45"
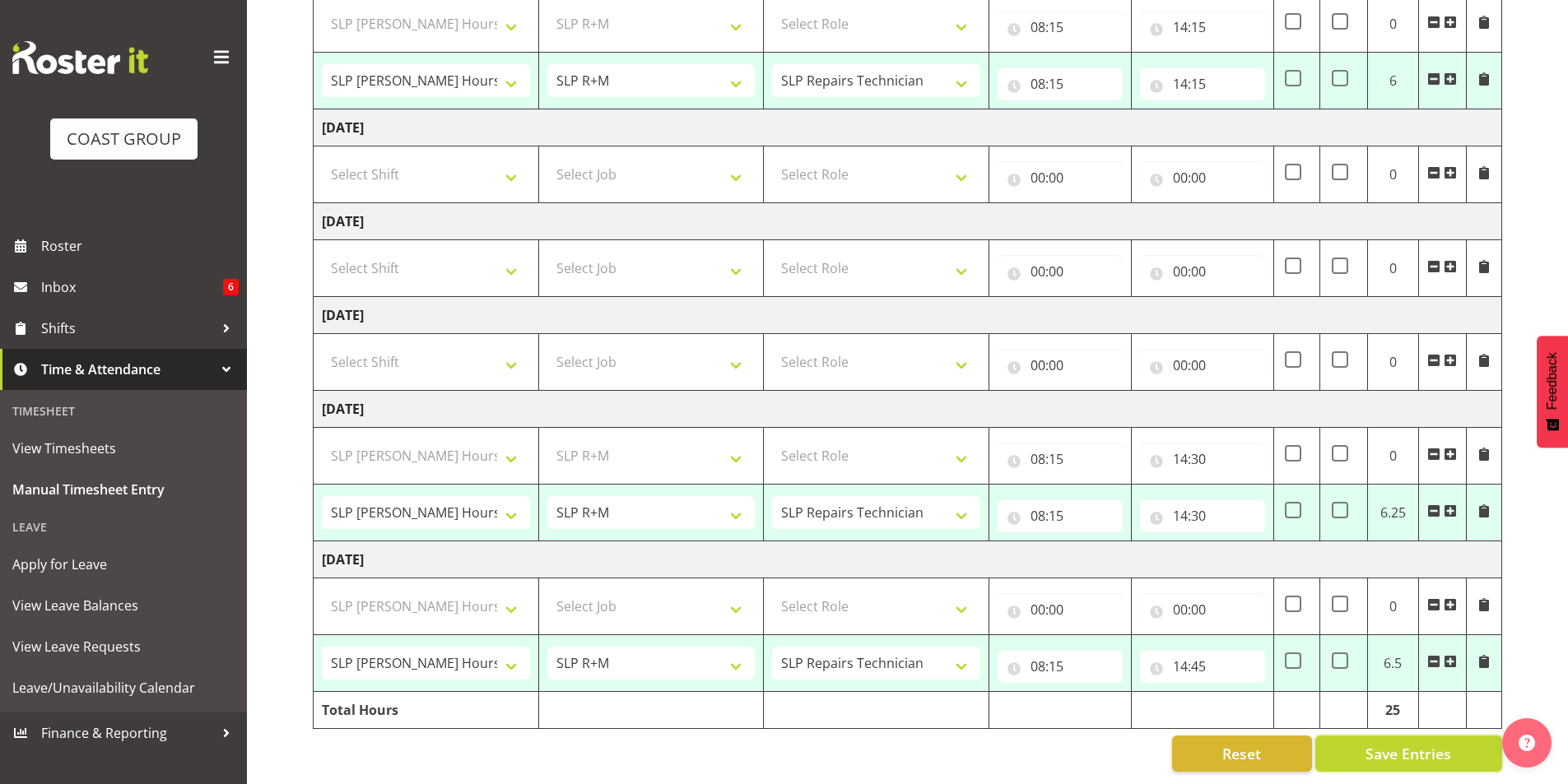
type input "08:15"
type input "14:45"
select select "70231"
select select "45"
select select "70231"
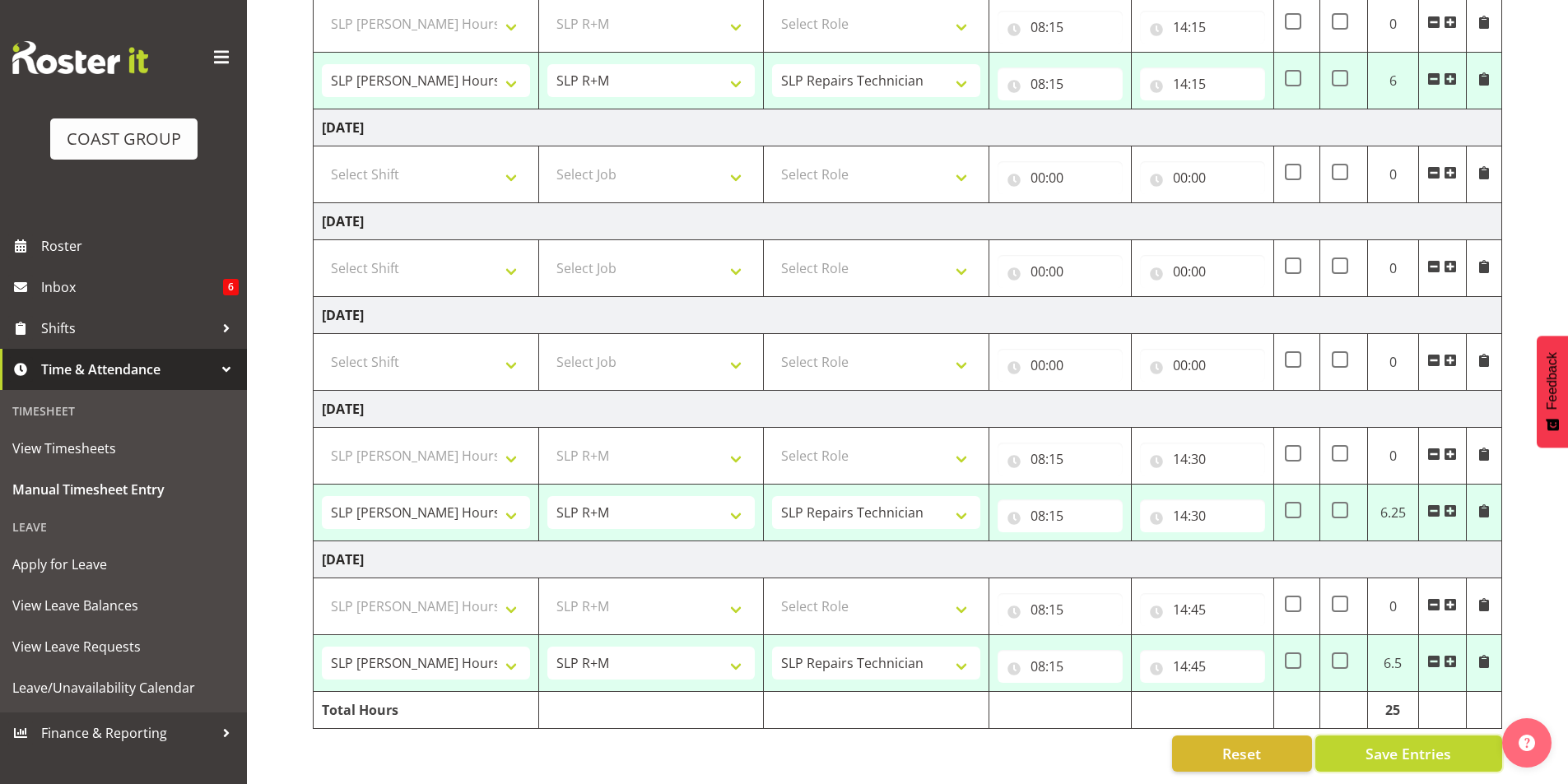
select select "45"
select select "70231"
select select "45"
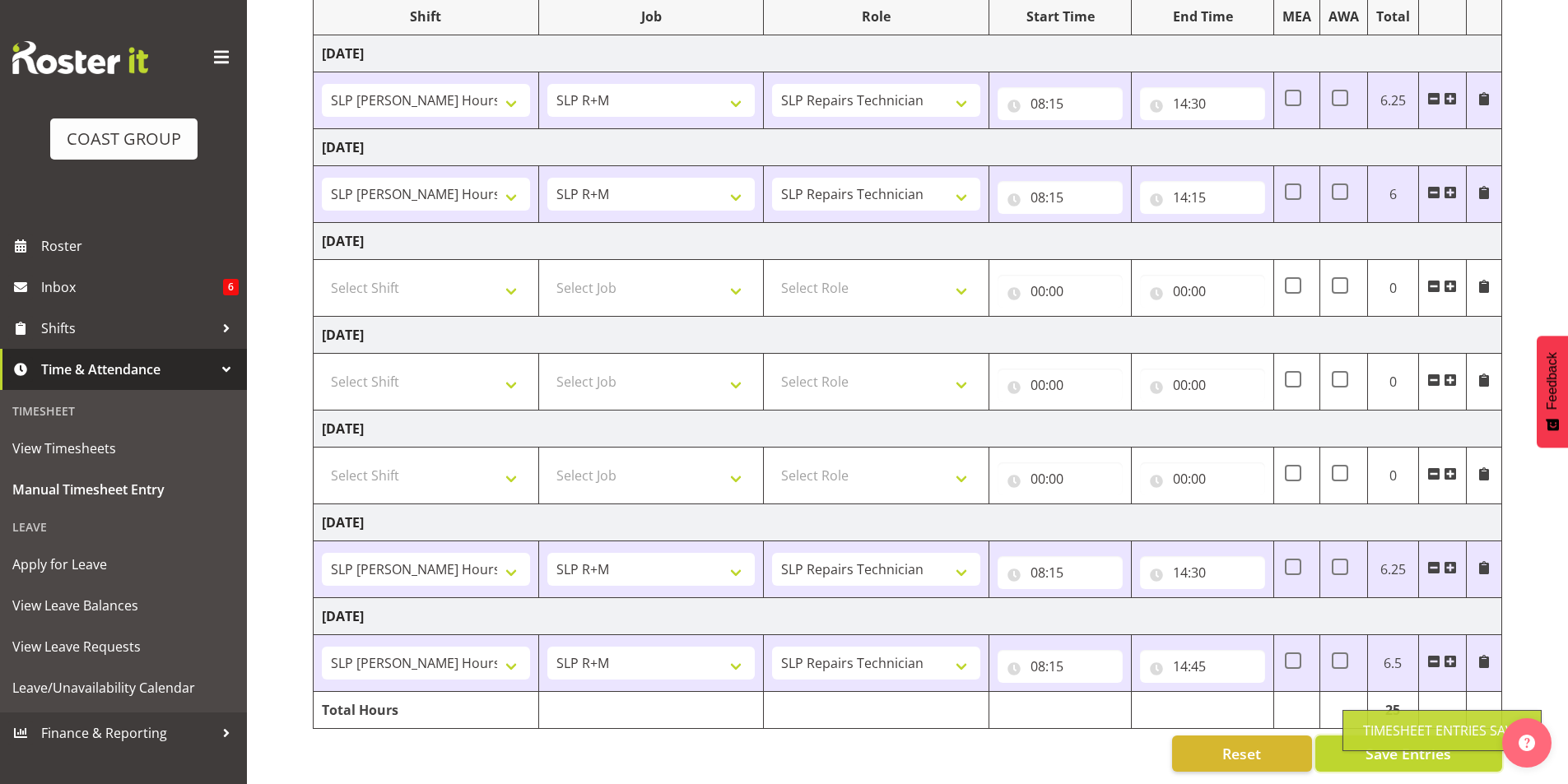
scroll to position [237, 0]
